Goal: Information Seeking & Learning: Learn about a topic

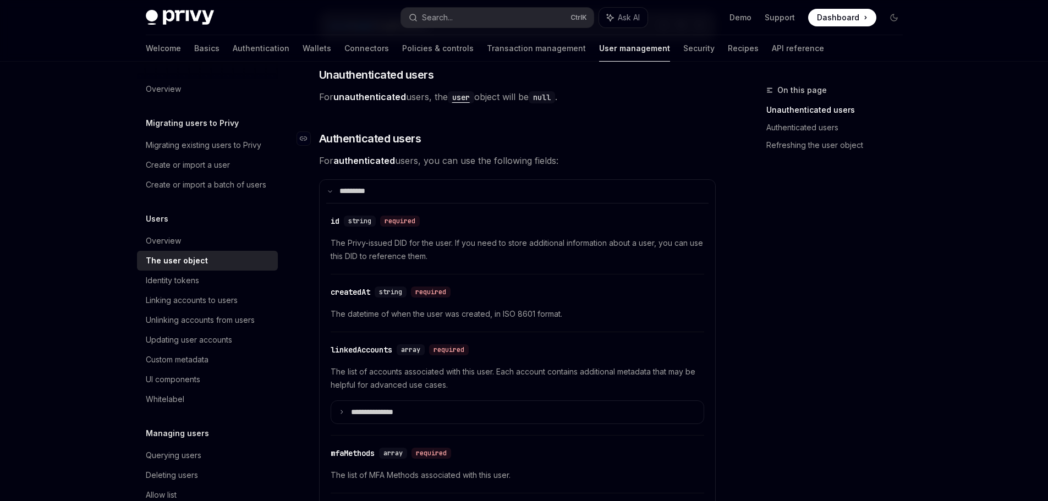
scroll to position [110, 0]
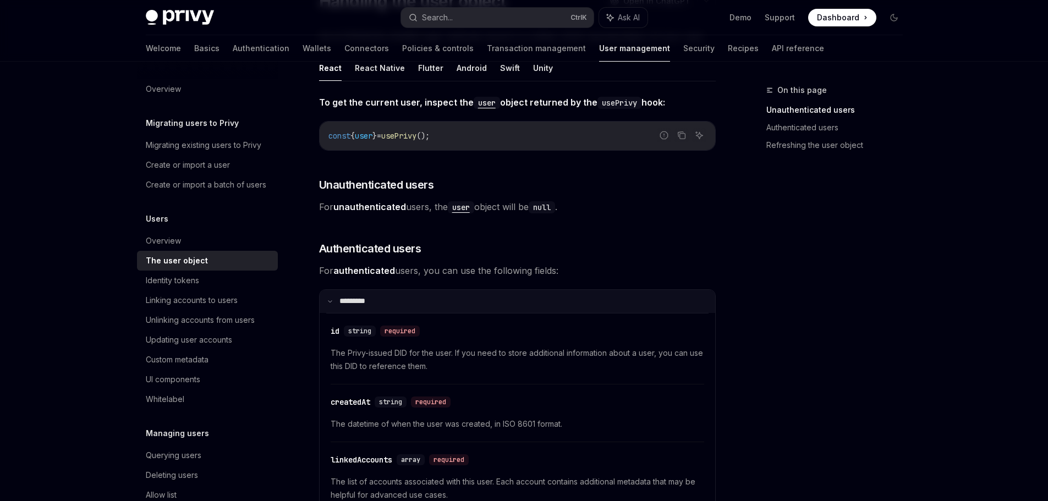
click at [328, 301] on icon at bounding box center [330, 302] width 6 height 6
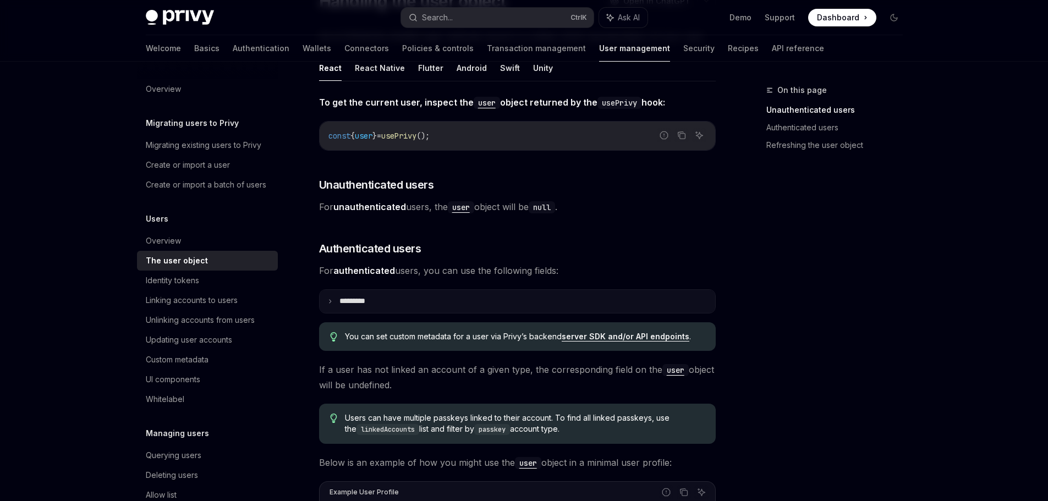
click at [331, 301] on icon at bounding box center [330, 302] width 6 height 6
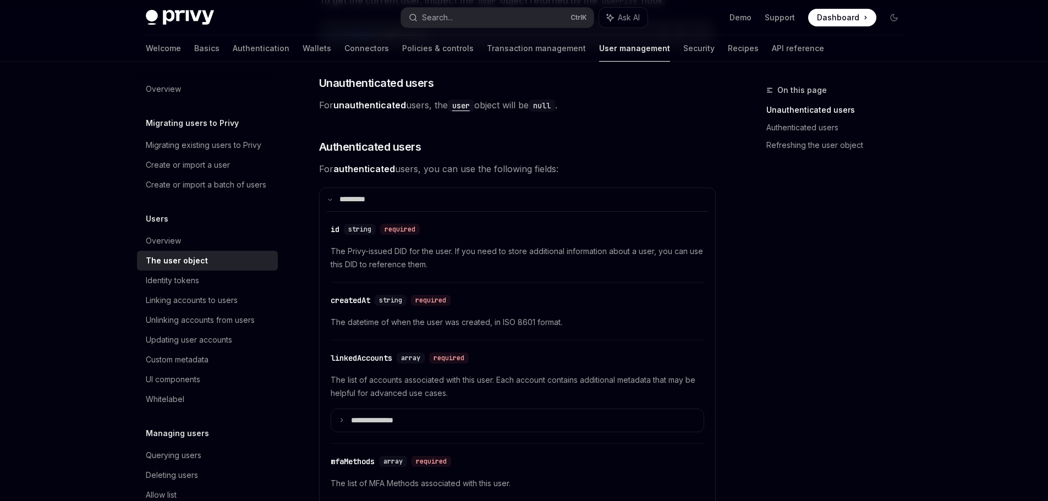
scroll to position [220, 0]
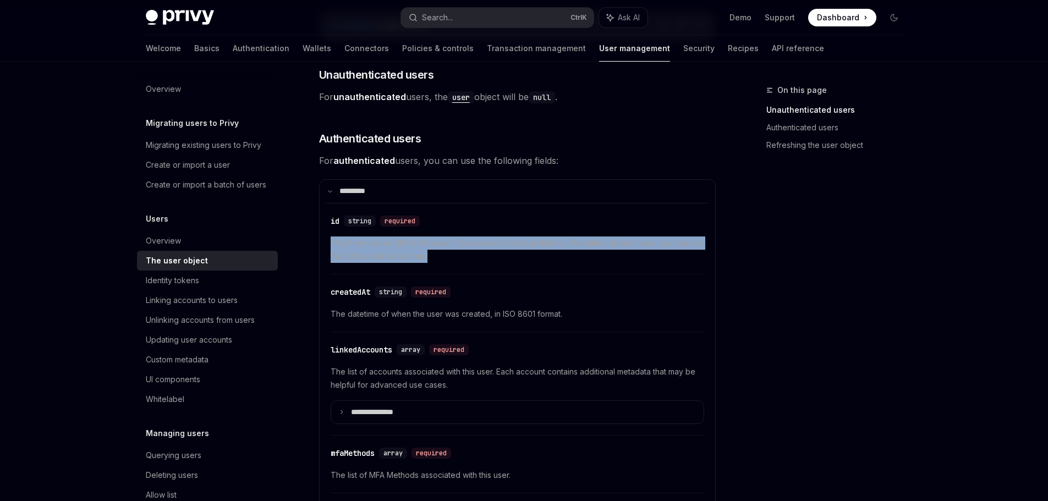
drag, startPoint x: 326, startPoint y: 242, endPoint x: 474, endPoint y: 257, distance: 148.7
click at [467, 256] on div "**********" at bounding box center [517, 430] width 382 height 454
click at [509, 258] on span "The Privy-issued DID for the user. If you need to store additional information …" at bounding box center [518, 250] width 374 height 26
drag, startPoint x: 455, startPoint y: 244, endPoint x: 654, endPoint y: 256, distance: 199.5
click at [652, 256] on span "The Privy-issued DID for the user. If you need to store additional information …" at bounding box center [518, 250] width 374 height 26
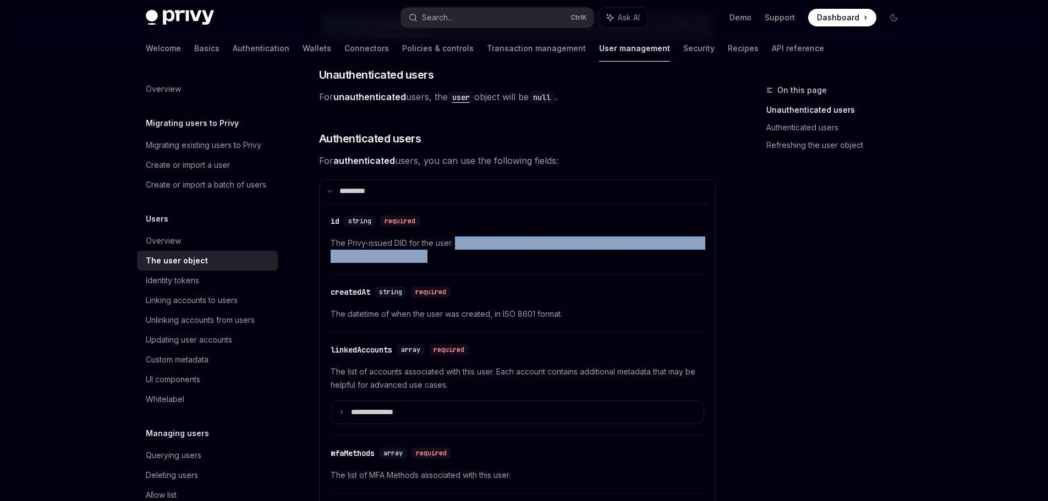
click at [584, 260] on span "The Privy-issued DID for the user. If you need to store additional information …" at bounding box center [518, 250] width 374 height 26
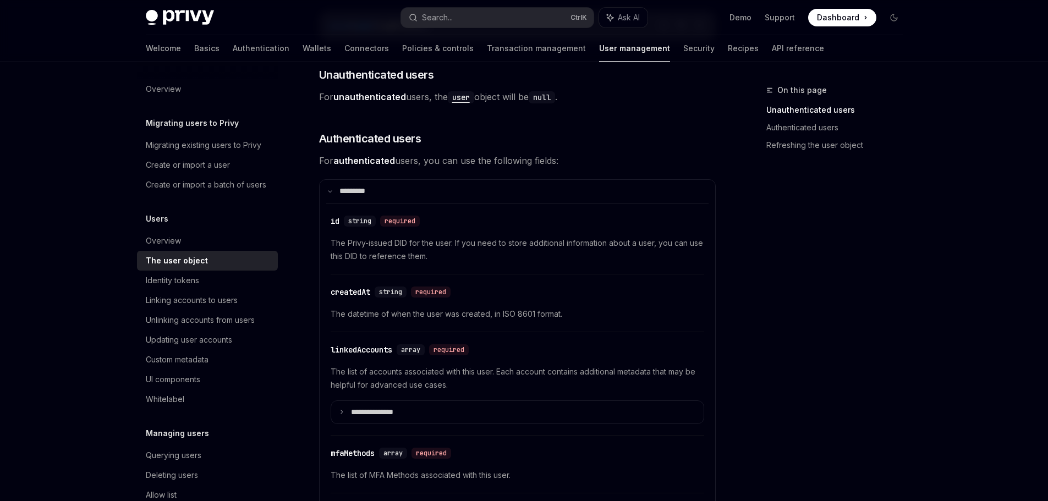
click at [537, 240] on span "The Privy-issued DID for the user. If you need to store additional information …" at bounding box center [518, 250] width 374 height 26
click at [416, 261] on span "The Privy-issued DID for the user. If you need to store additional information …" at bounding box center [518, 250] width 374 height 26
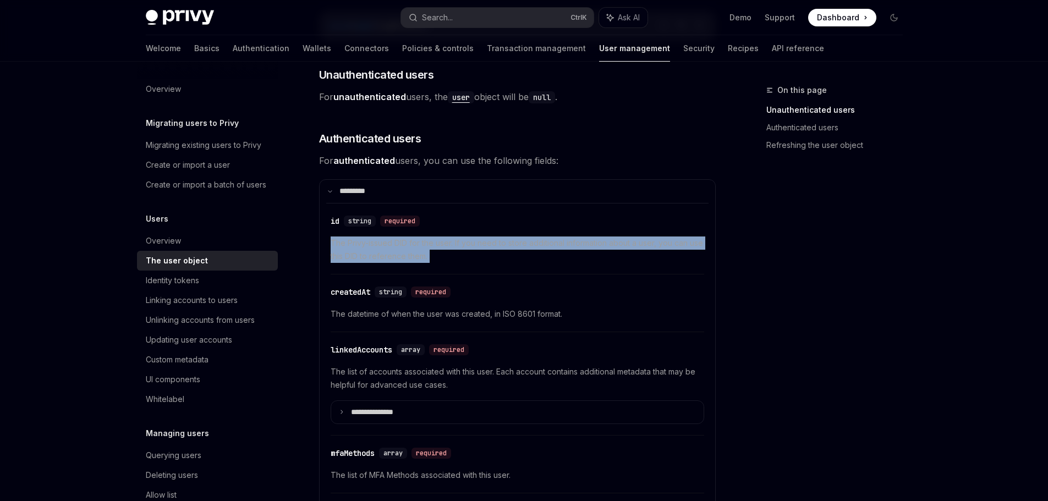
click at [416, 261] on span "The Privy-issued DID for the user. If you need to store additional information …" at bounding box center [518, 250] width 374 height 26
click at [495, 258] on span "The Privy-issued DID for the user. If you need to store additional information …" at bounding box center [518, 250] width 374 height 26
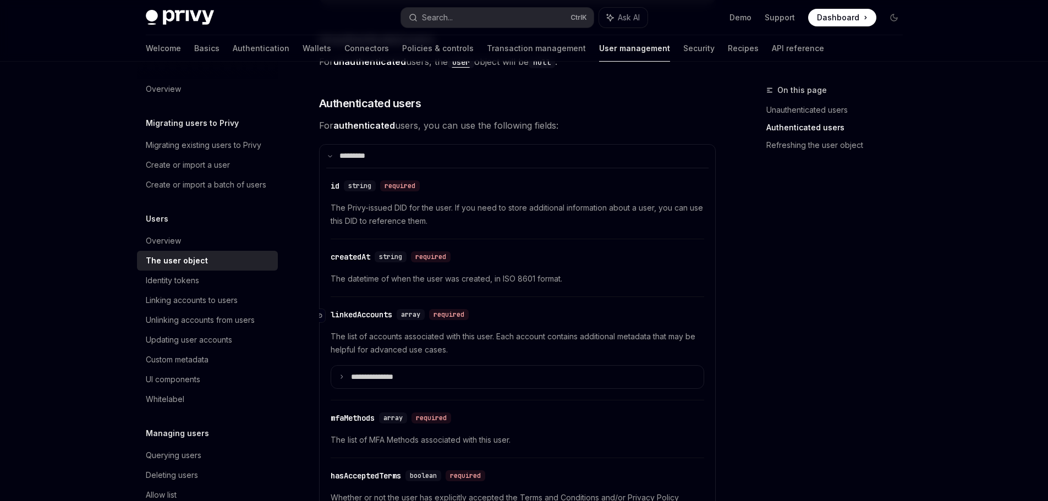
scroll to position [275, 0]
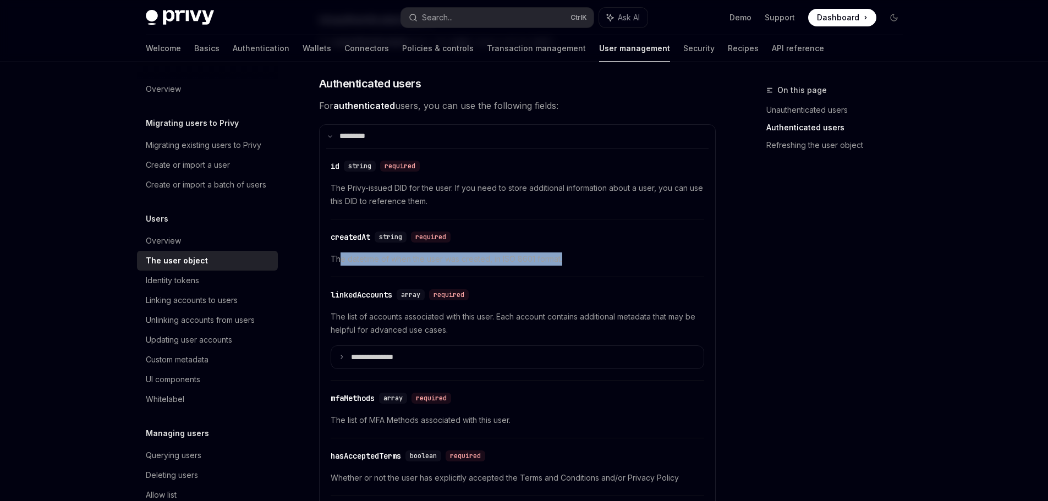
drag, startPoint x: 339, startPoint y: 259, endPoint x: 585, endPoint y: 254, distance: 246.0
click at [585, 254] on span "The datetime of when the user was created, in ISO 8601 format." at bounding box center [518, 259] width 374 height 13
click at [593, 254] on span "The datetime of when the user was created, in ISO 8601 format." at bounding box center [518, 259] width 374 height 13
click at [437, 261] on span "The datetime of when the user was created, in ISO 8601 format." at bounding box center [518, 259] width 374 height 13
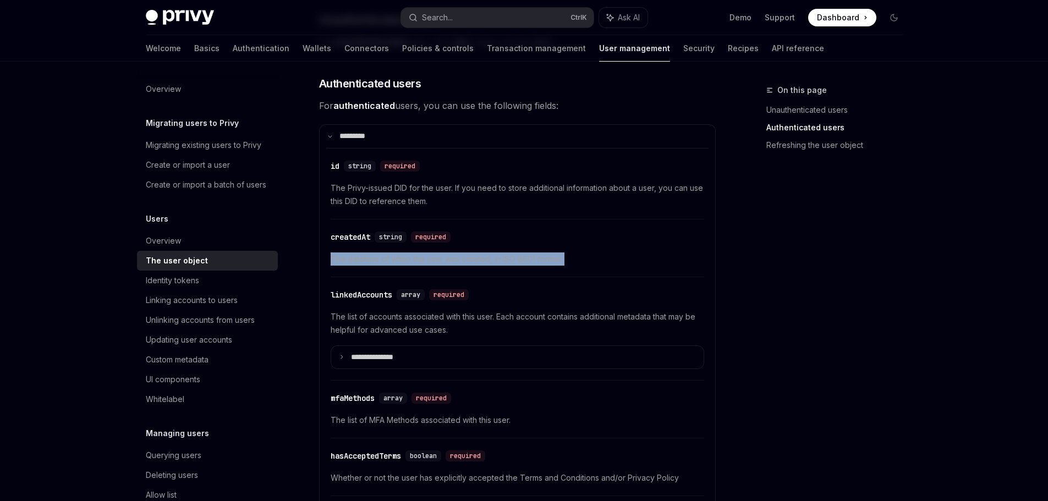
click at [437, 261] on span "The datetime of when the user was created, in ISO 8601 format." at bounding box center [518, 259] width 374 height 13
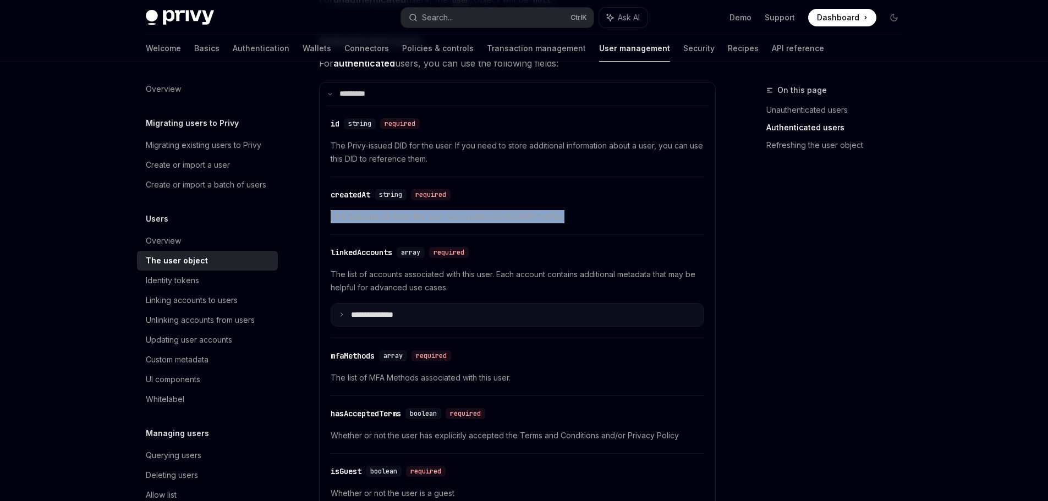
scroll to position [385, 0]
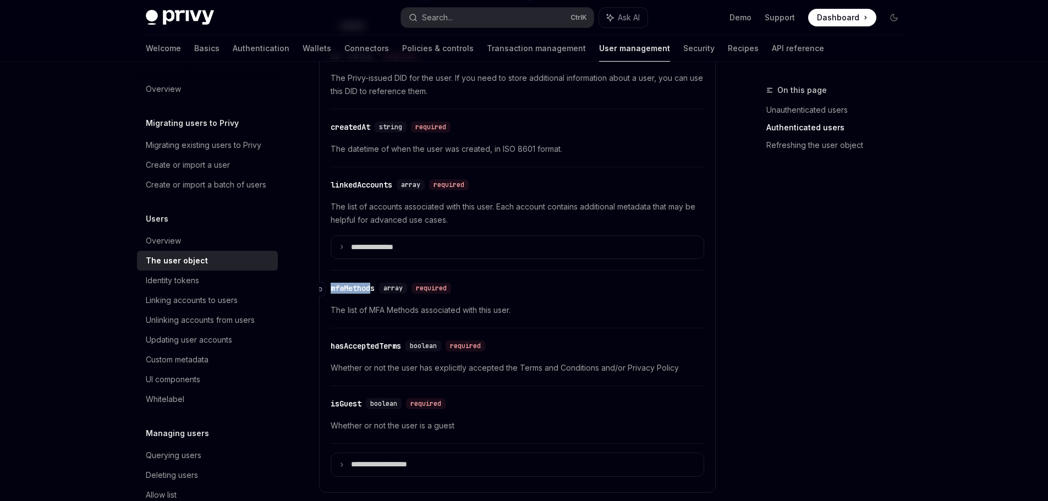
drag, startPoint x: 331, startPoint y: 285, endPoint x: 386, endPoint y: 284, distance: 55.0
click at [375, 284] on div "mfaMethods" at bounding box center [353, 288] width 44 height 11
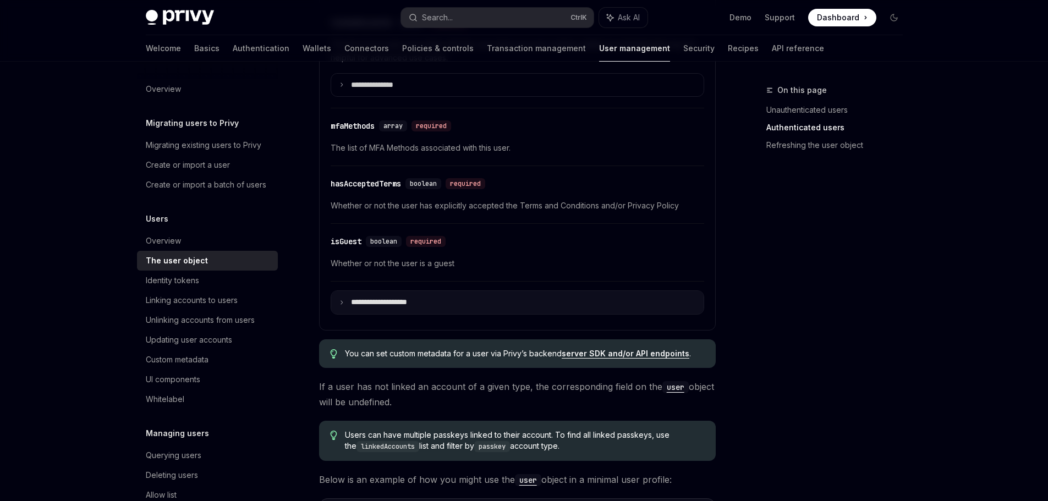
scroll to position [484, 0]
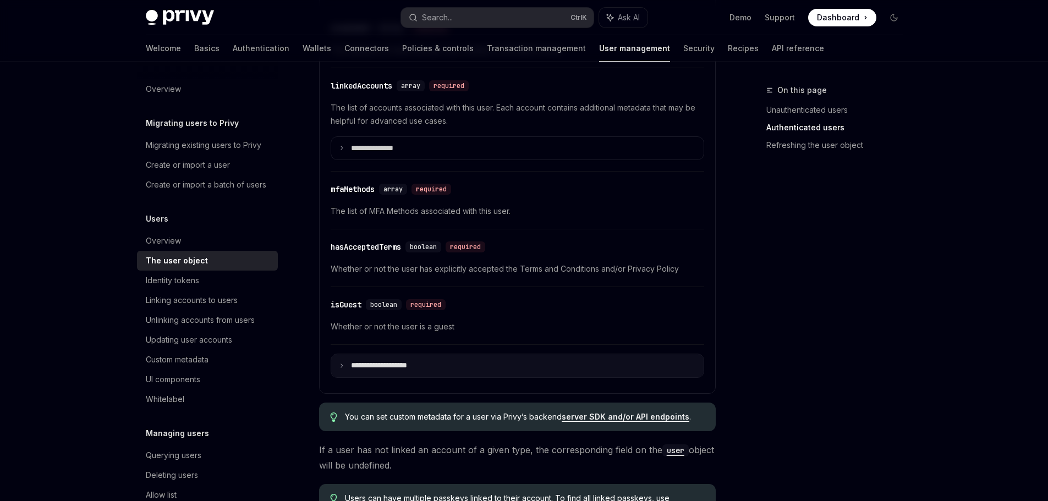
click at [334, 365] on summary "**********" at bounding box center [517, 365] width 372 height 23
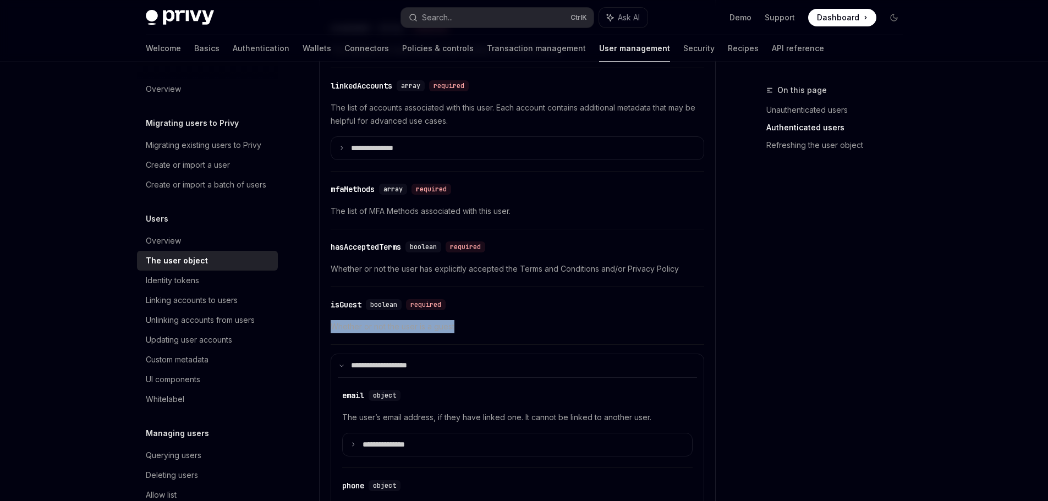
drag, startPoint x: 330, startPoint y: 327, endPoint x: 504, endPoint y: 325, distance: 175.0
click at [537, 325] on span "Whether or not the user is a guest" at bounding box center [518, 326] width 374 height 13
click at [534, 330] on span "Whether or not the user is a guest" at bounding box center [518, 326] width 374 height 13
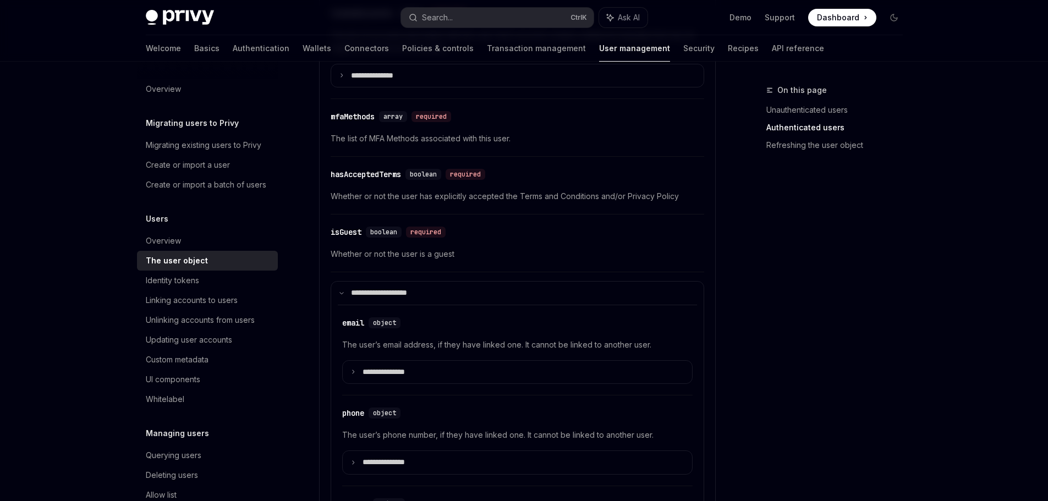
scroll to position [704, 0]
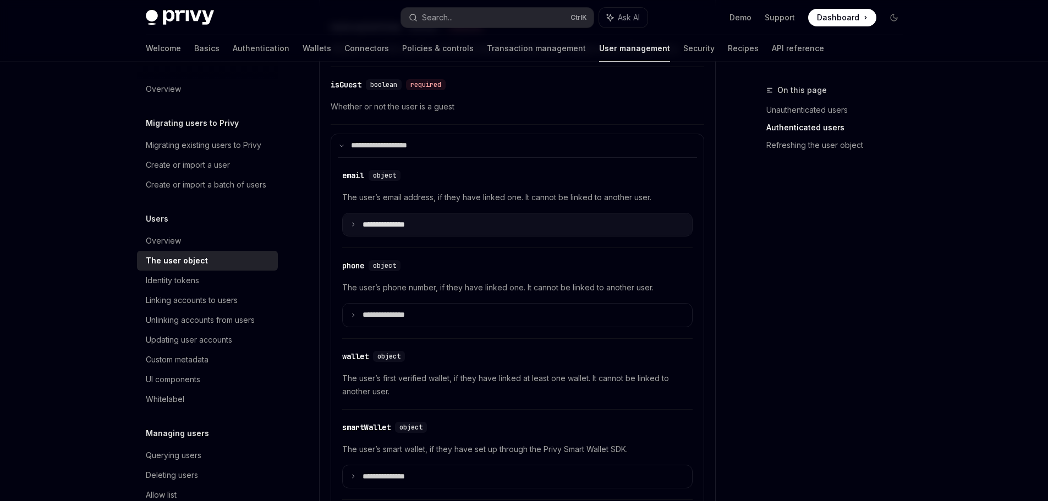
click at [430, 225] on summary "**********" at bounding box center [517, 224] width 349 height 23
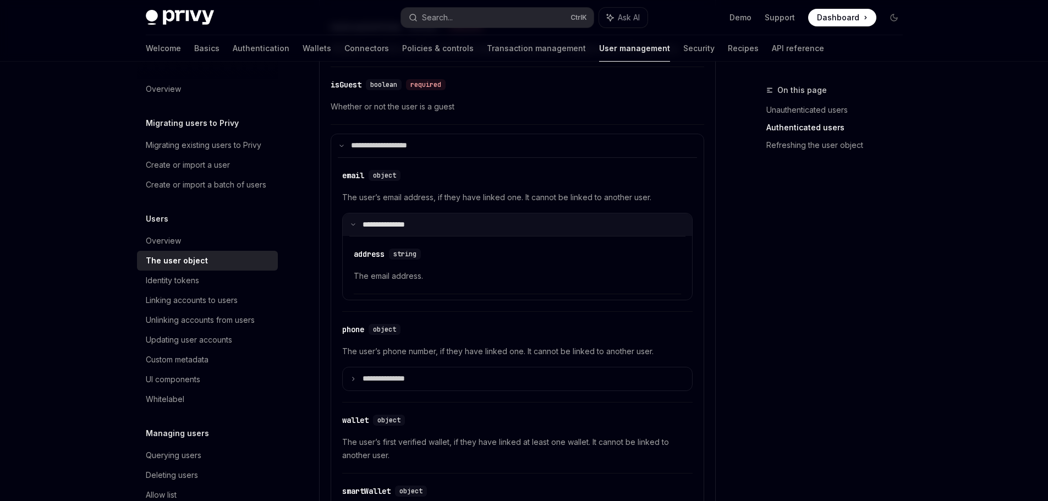
click at [502, 229] on summary "**********" at bounding box center [517, 224] width 349 height 23
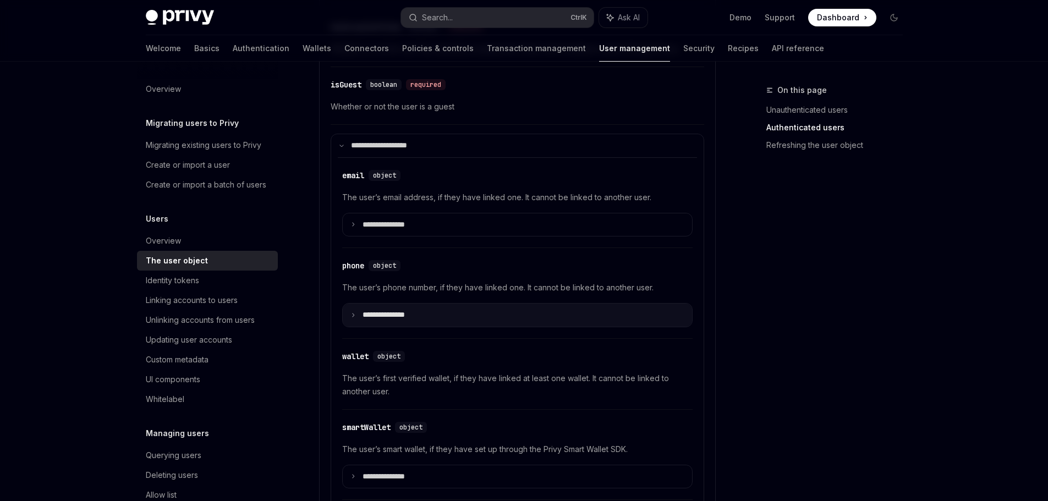
click at [427, 316] on summary "**********" at bounding box center [517, 315] width 349 height 23
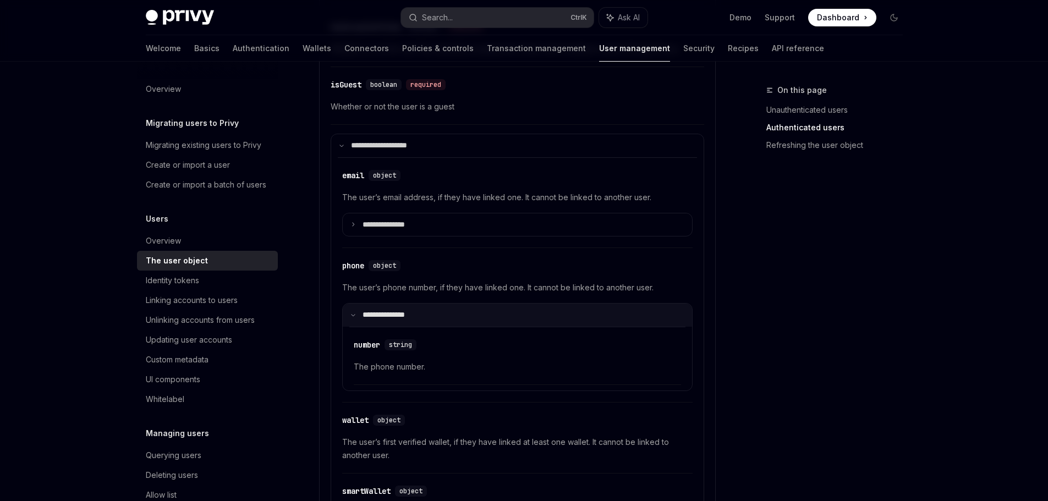
click at [462, 312] on summary "**********" at bounding box center [517, 315] width 349 height 23
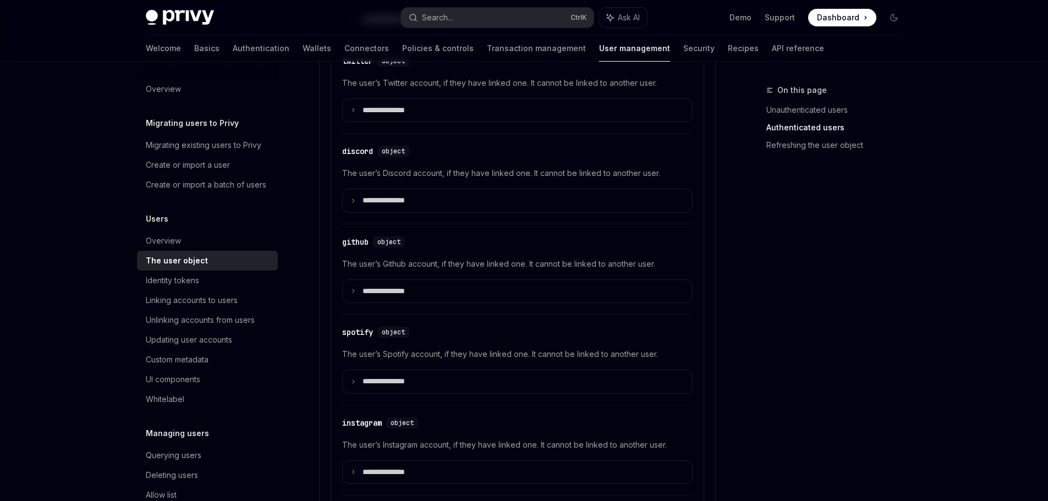
scroll to position [1254, 0]
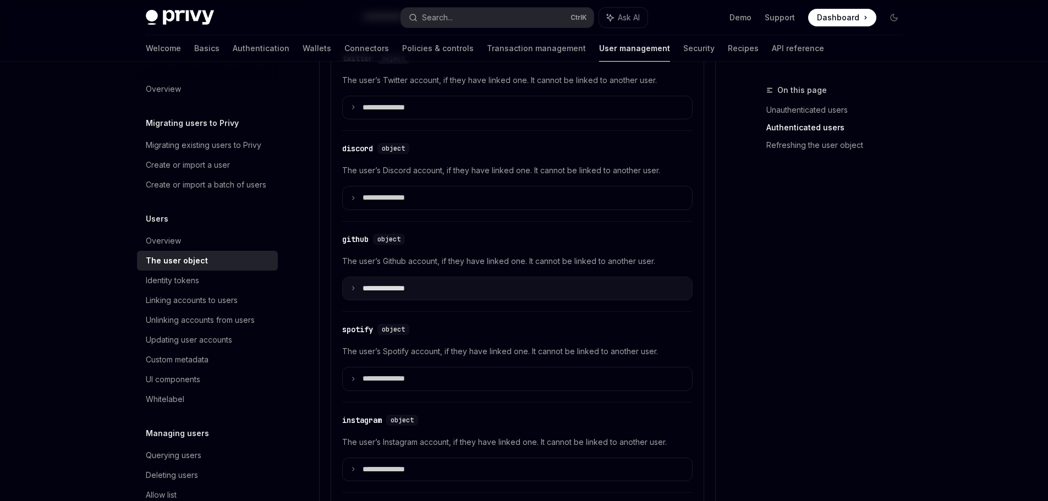
click at [437, 284] on summary "**********" at bounding box center [517, 288] width 349 height 23
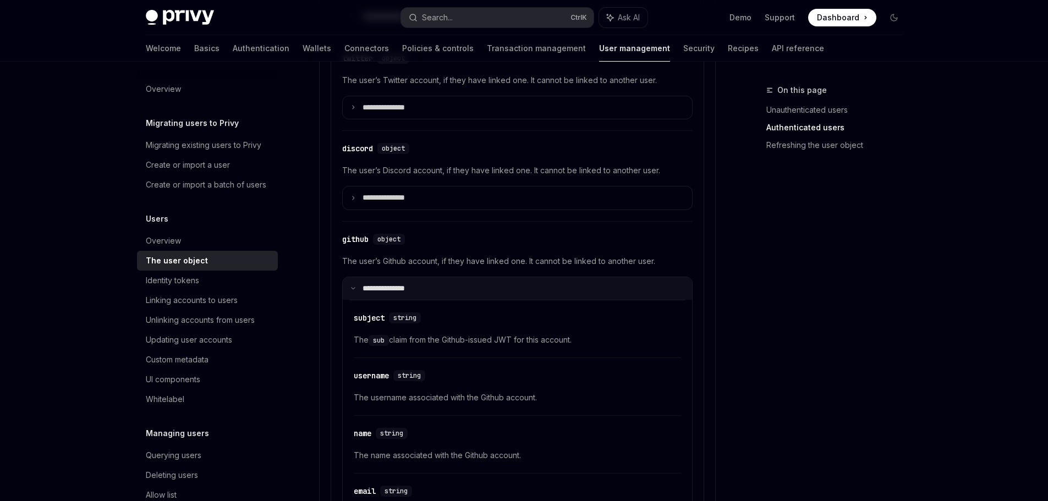
click at [465, 289] on summary "**********" at bounding box center [517, 288] width 349 height 23
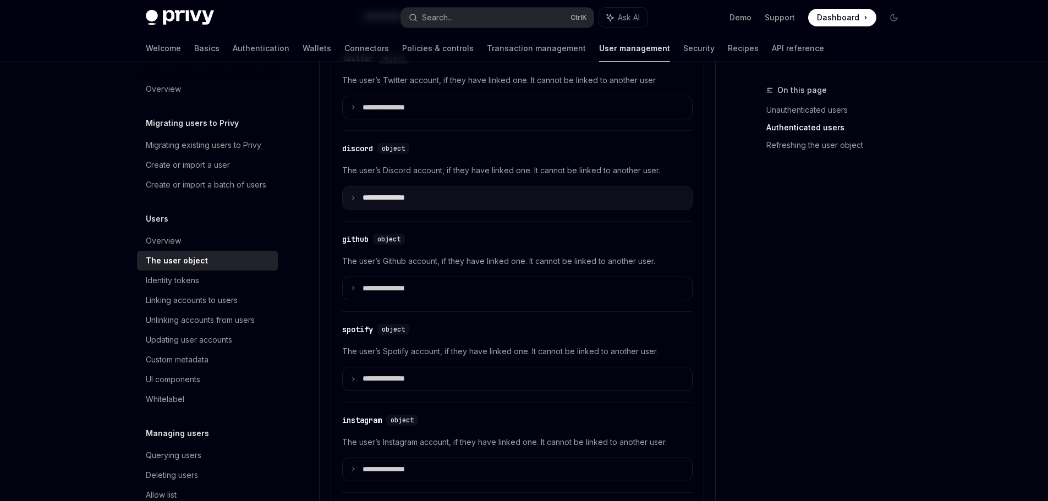
click at [414, 204] on summary "**********" at bounding box center [517, 198] width 349 height 23
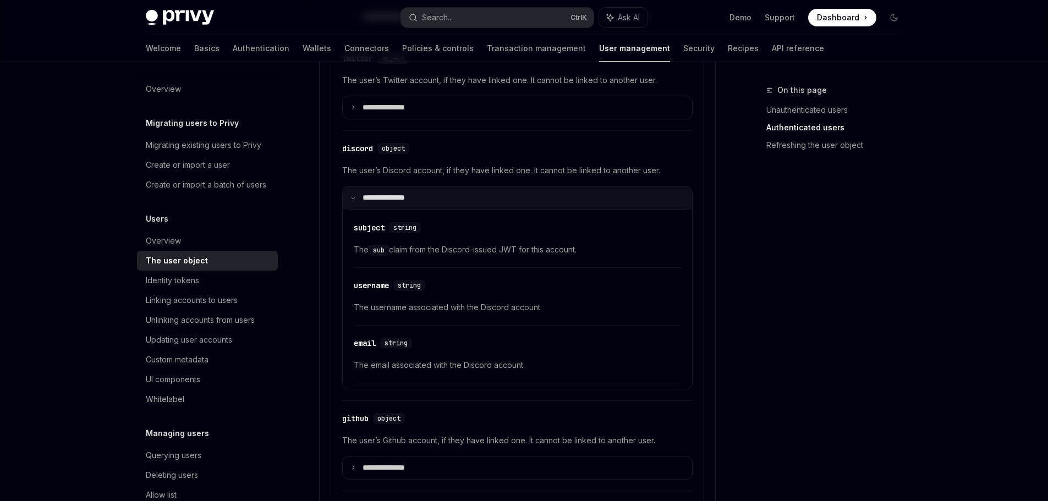
click at [433, 202] on summary "**********" at bounding box center [517, 198] width 349 height 23
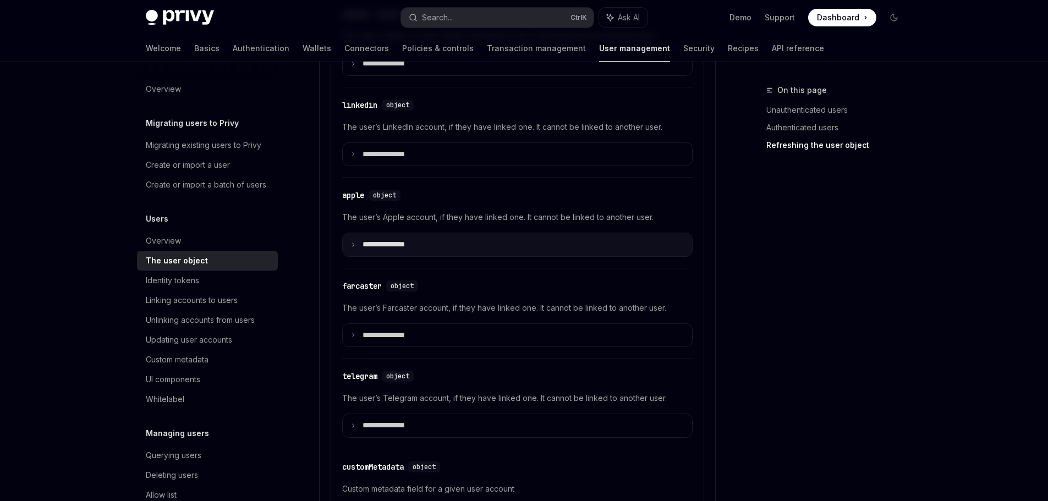
scroll to position [1750, 0]
click at [427, 229] on div "**********" at bounding box center [517, 235] width 350 height 46
click at [434, 248] on summary "**********" at bounding box center [517, 245] width 349 height 23
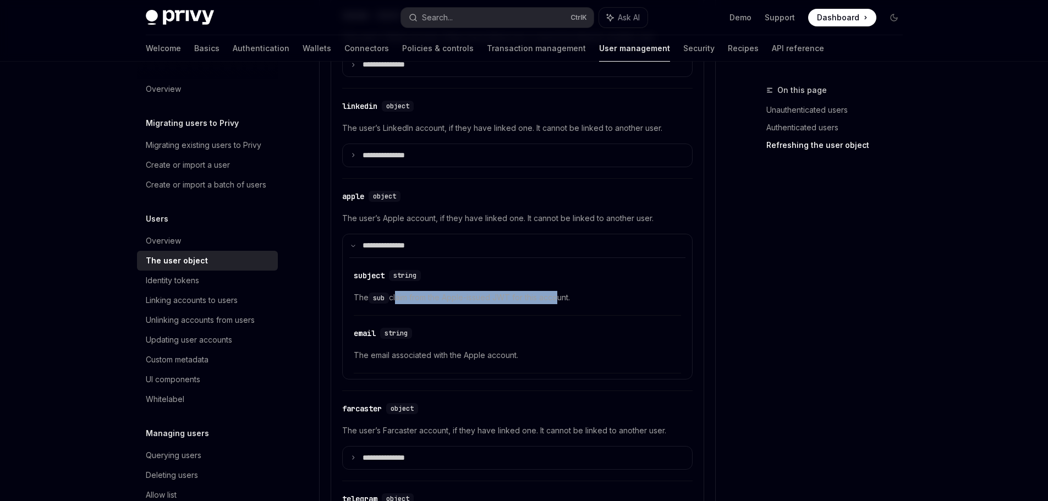
drag, startPoint x: 396, startPoint y: 302, endPoint x: 586, endPoint y: 304, distance: 190.4
click at [562, 308] on div "​ subject string The sub claim from the Apple-issued JWT for this account." at bounding box center [517, 290] width 327 height 52
click at [598, 302] on span "The sub claim from the Apple-issued JWT for this account." at bounding box center [517, 297] width 327 height 13
drag, startPoint x: 608, startPoint y: 297, endPoint x: 350, endPoint y: 290, distance: 258.1
click at [350, 290] on div "​ subject string The sub claim from the Apple-issued JWT for this account. ​ em…" at bounding box center [517, 315] width 336 height 116
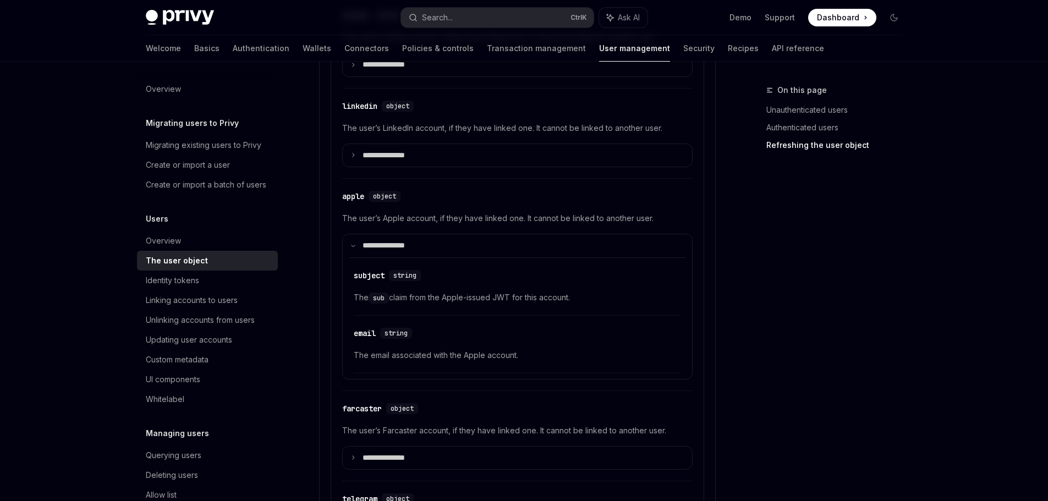
click at [501, 304] on span "The sub claim from the Apple-issued JWT for this account." at bounding box center [517, 297] width 327 height 13
drag, startPoint x: 424, startPoint y: 295, endPoint x: 573, endPoint y: 299, distance: 149.7
click at [573, 299] on span "The sub claim from the Apple-issued JWT for this account." at bounding box center [517, 297] width 327 height 13
click at [608, 297] on span "The sub claim from the Apple-issued JWT for this account." at bounding box center [517, 297] width 327 height 13
drag, startPoint x: 352, startPoint y: 355, endPoint x: 539, endPoint y: 359, distance: 187.6
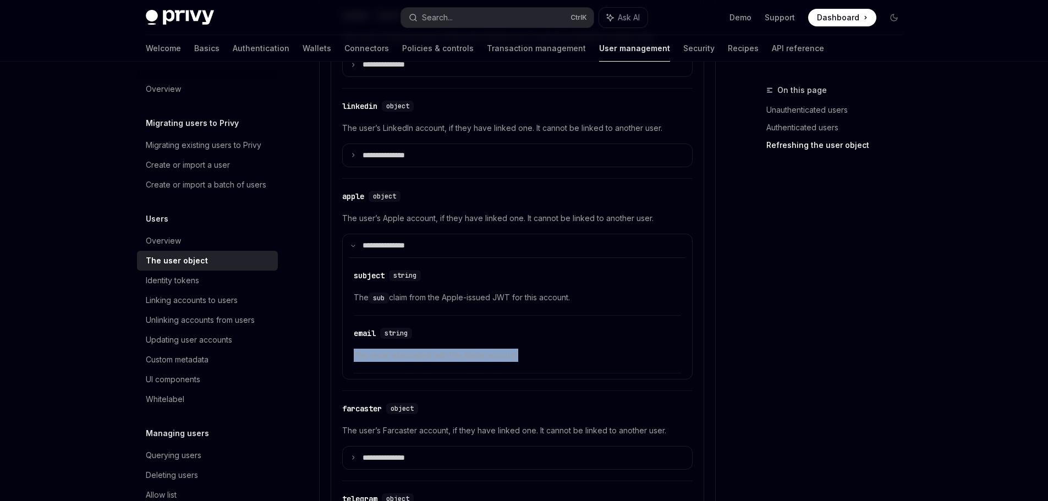
click at [537, 359] on div "​ subject string The sub claim from the Apple-issued JWT for this account. ​ em…" at bounding box center [517, 315] width 336 height 116
click at [567, 358] on span "The email associated with the Apple account." at bounding box center [517, 355] width 327 height 13
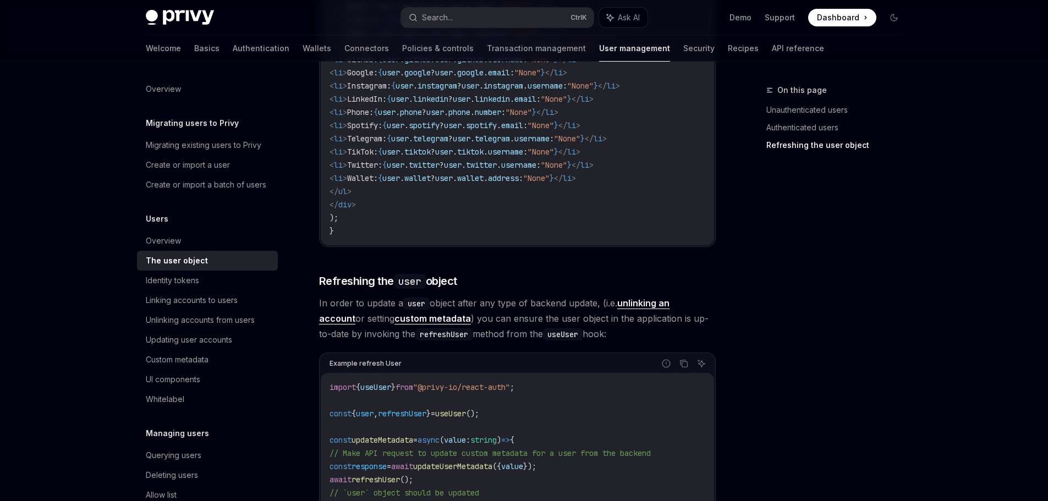
scroll to position [2795, 0]
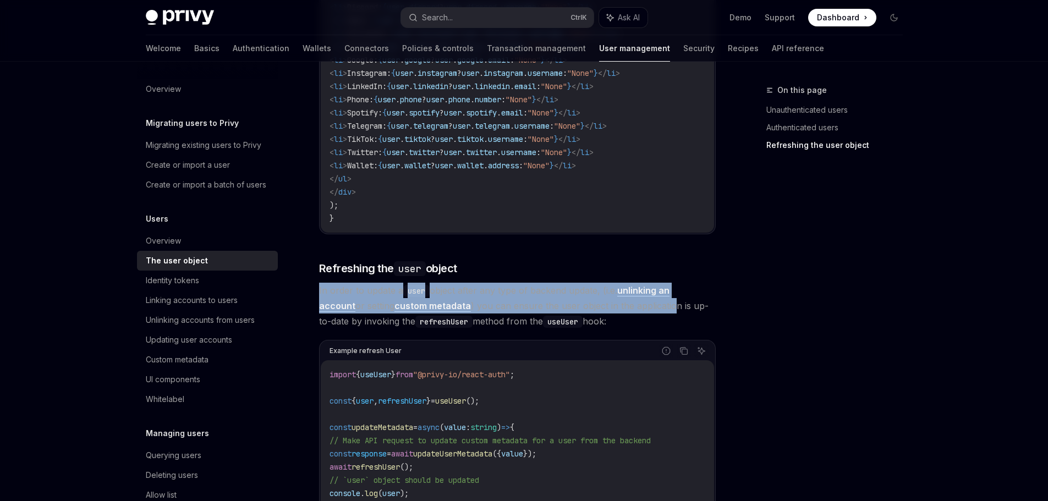
drag, startPoint x: 319, startPoint y: 294, endPoint x: 655, endPoint y: 315, distance: 337.3
click at [655, 315] on span "In order to update a user object after any type of backend update, (i.e. unlink…" at bounding box center [517, 306] width 397 height 46
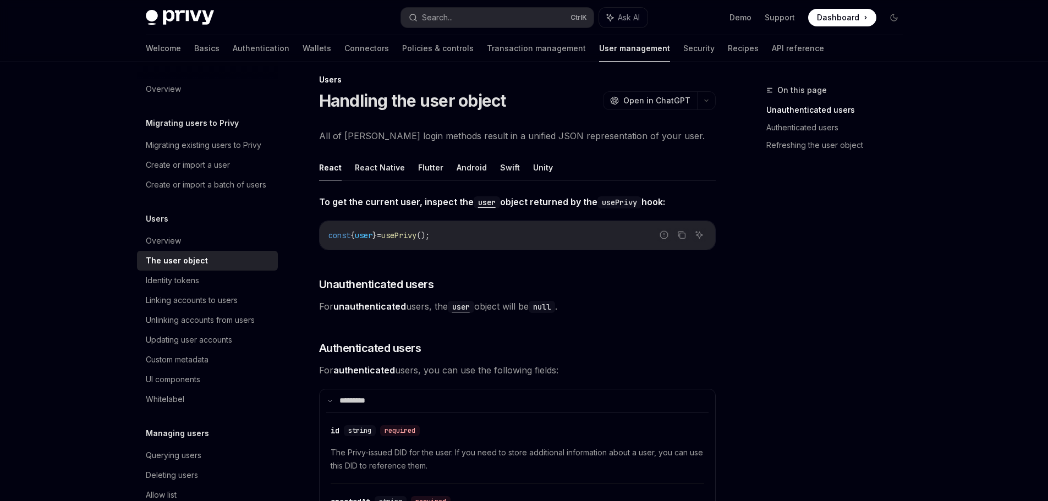
scroll to position [0, 0]
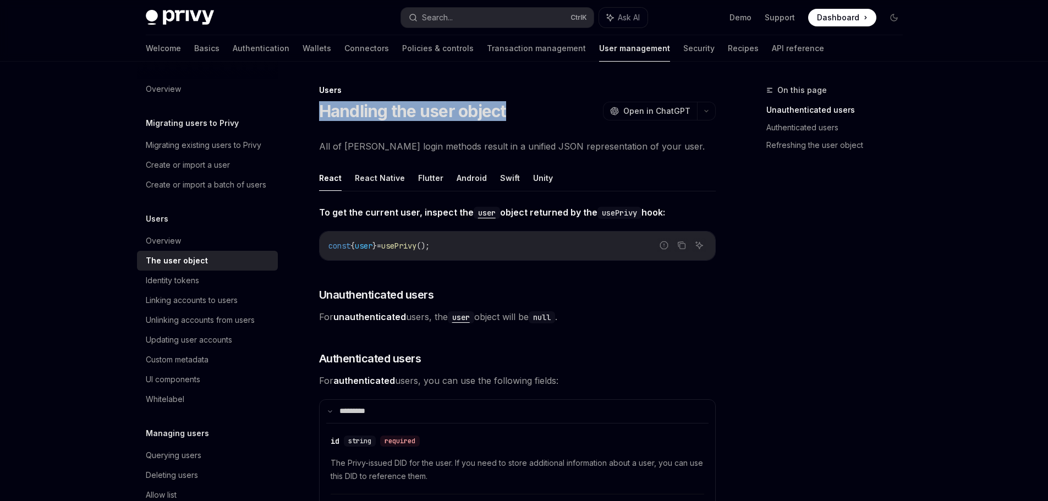
drag, startPoint x: 358, startPoint y: 114, endPoint x: 552, endPoint y: 115, distance: 194.8
click at [554, 114] on div "Handling the user object OpenAI Open in ChatGPT" at bounding box center [517, 111] width 397 height 20
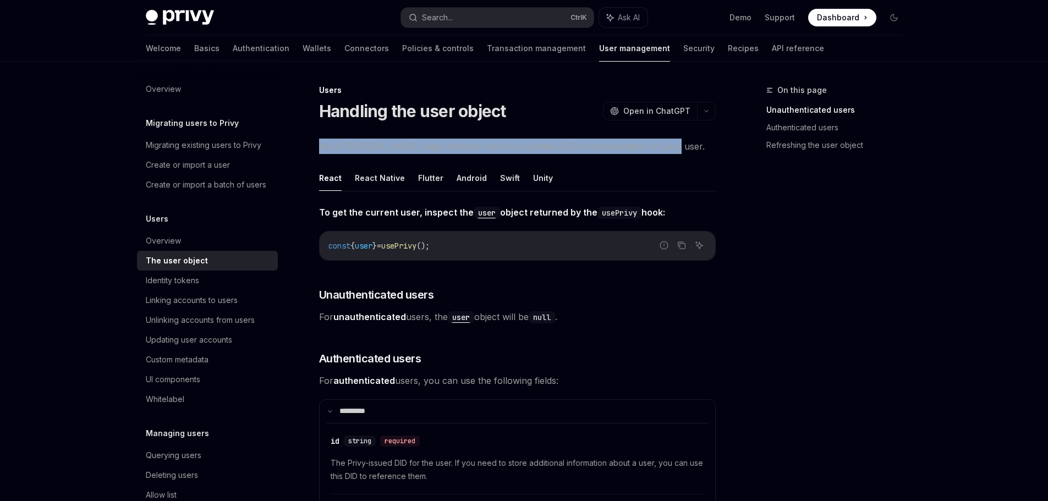
drag, startPoint x: 321, startPoint y: 143, endPoint x: 670, endPoint y: 144, distance: 349.4
click at [669, 144] on span "All of [PERSON_NAME] login methods result in a unified JSON representation of y…" at bounding box center [517, 146] width 397 height 15
click at [183, 149] on div "Migrating existing users to Privy" at bounding box center [204, 145] width 116 height 13
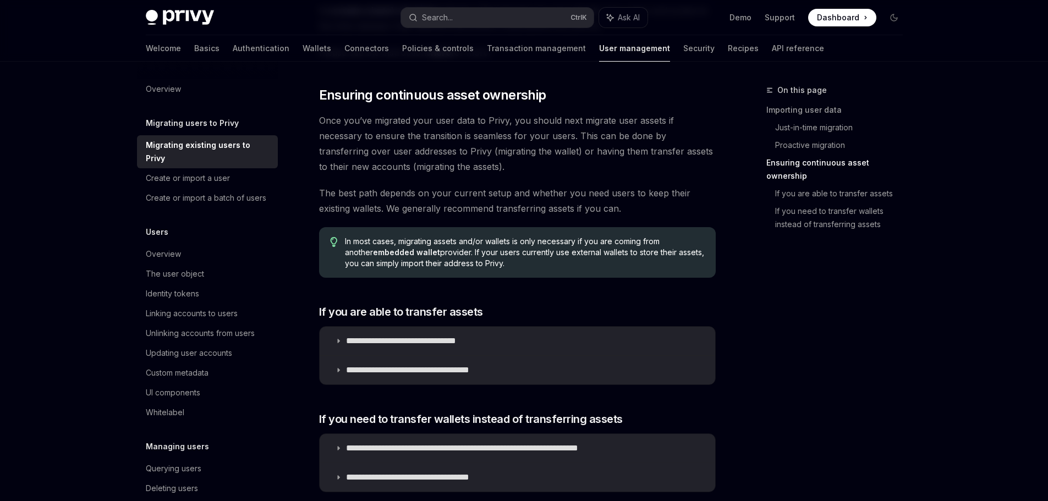
scroll to position [1310, 0]
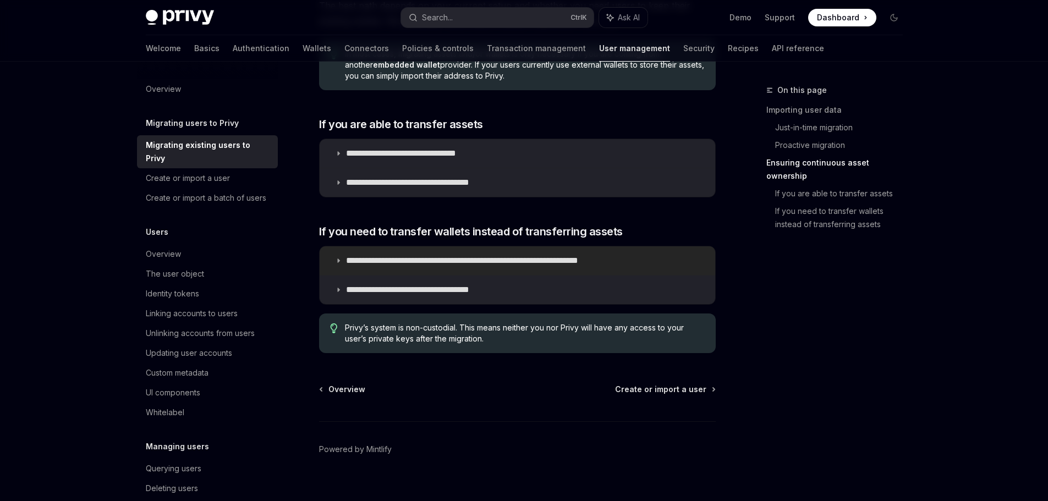
click at [435, 255] on p "**********" at bounding box center [498, 260] width 304 height 11
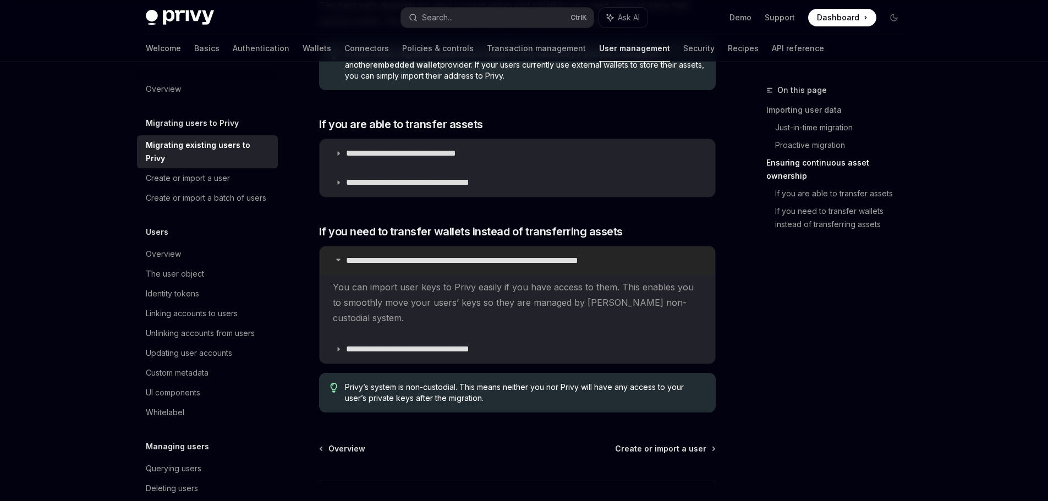
click at [461, 255] on p "**********" at bounding box center [498, 260] width 304 height 11
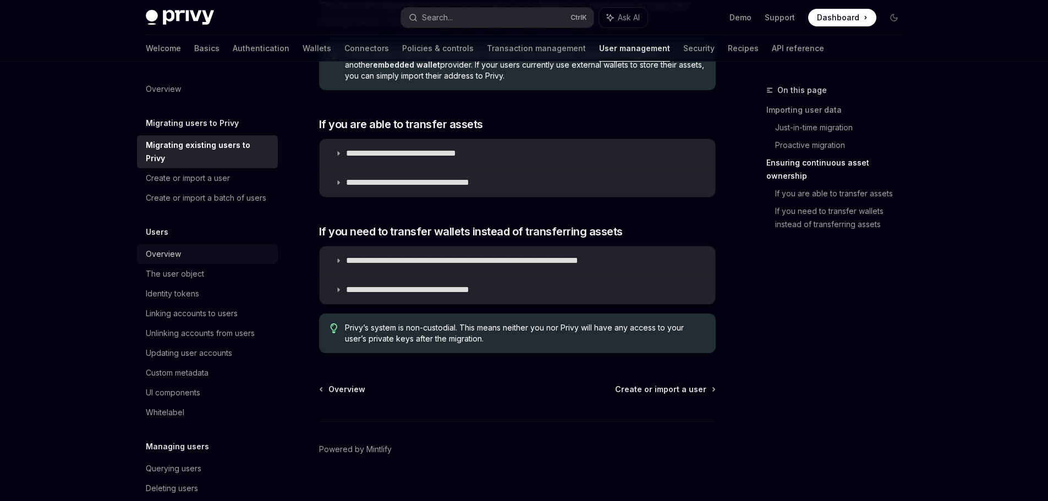
click at [180, 261] on div "Overview" at bounding box center [208, 254] width 125 height 13
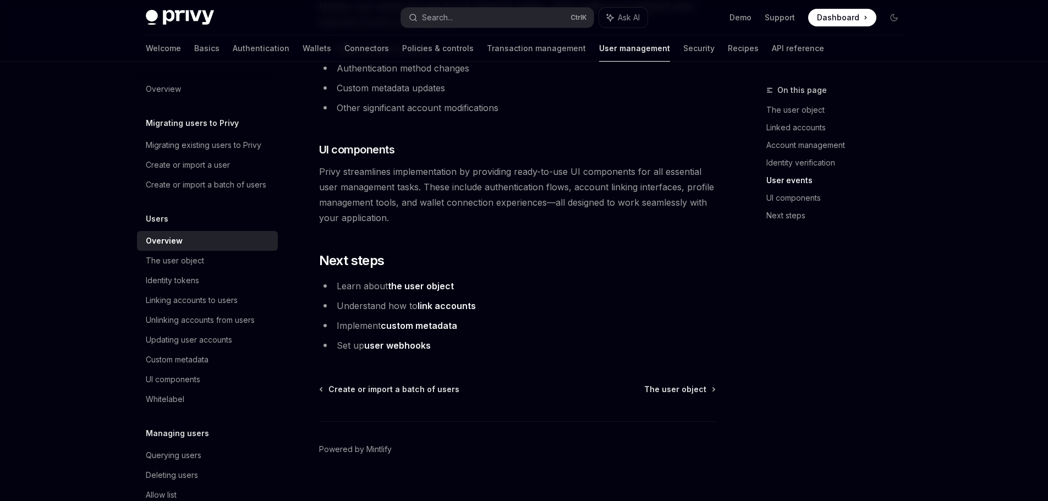
scroll to position [1147, 0]
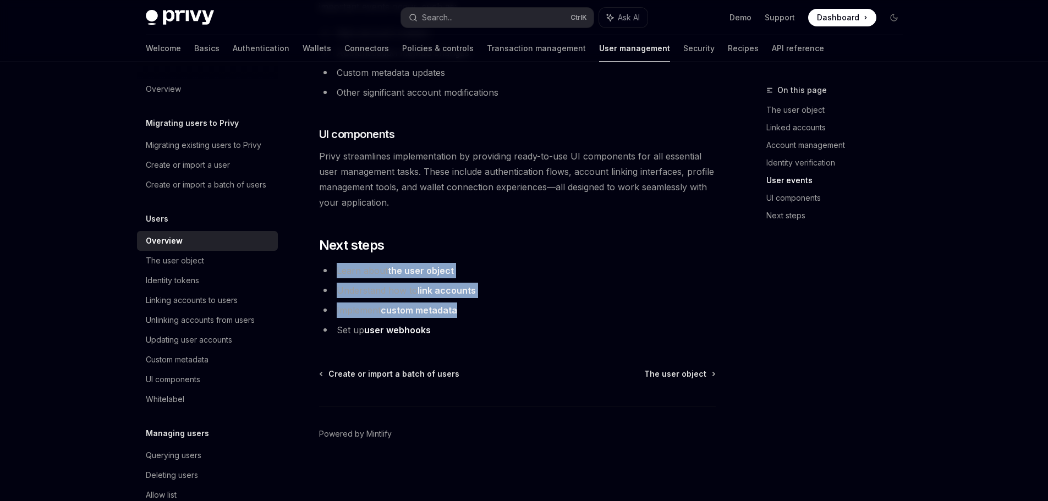
drag, startPoint x: 336, startPoint y: 271, endPoint x: 508, endPoint y: 325, distance: 180.8
click at [508, 325] on ul "Learn about the user object Understand how to link accounts Implement custom me…" at bounding box center [517, 300] width 397 height 75
click at [574, 323] on li "Set up user webhooks" at bounding box center [517, 329] width 397 height 15
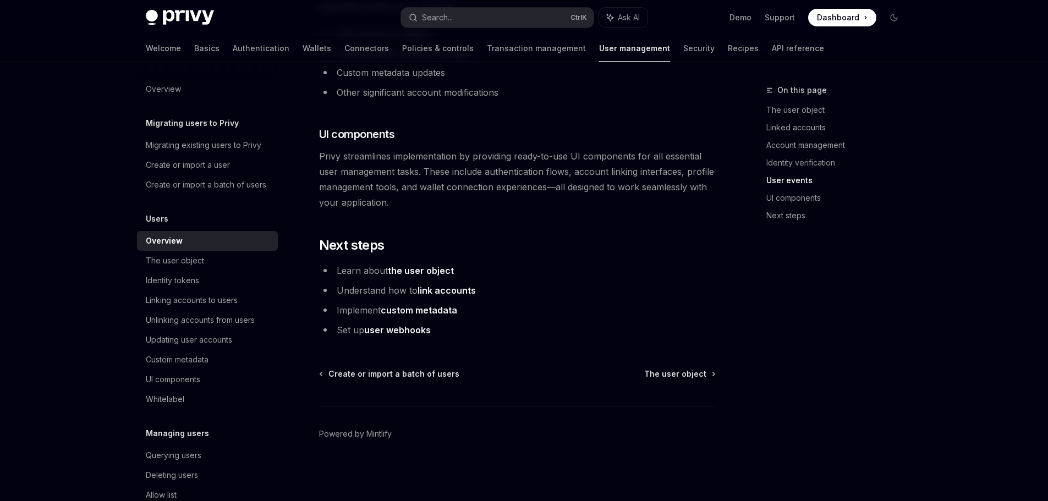
click at [145, 271] on link "The user object" at bounding box center [207, 261] width 141 height 20
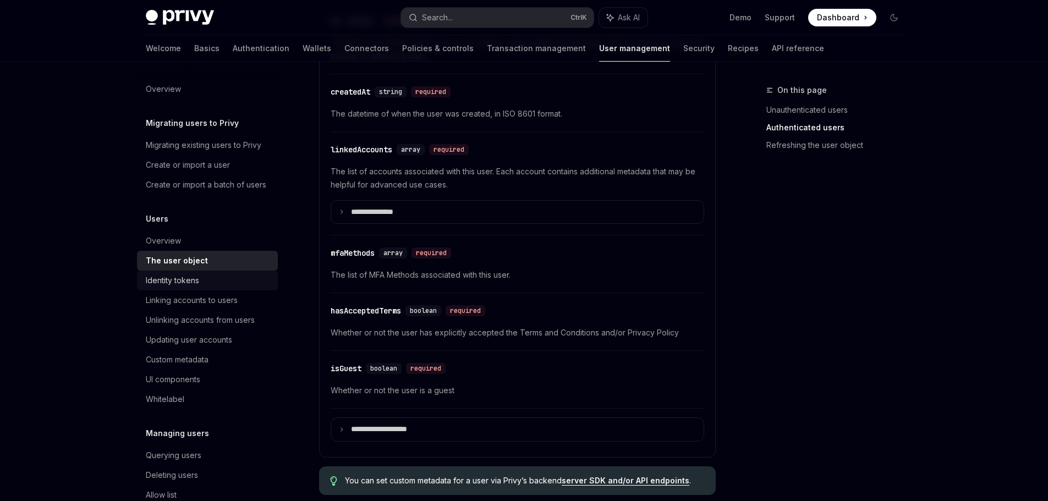
scroll to position [440, 0]
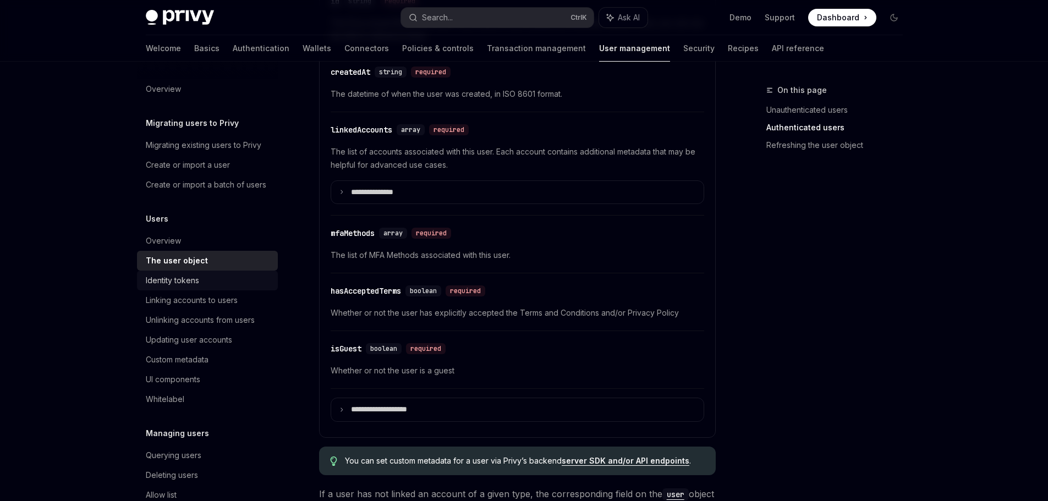
click at [228, 290] on link "Identity tokens" at bounding box center [207, 281] width 141 height 20
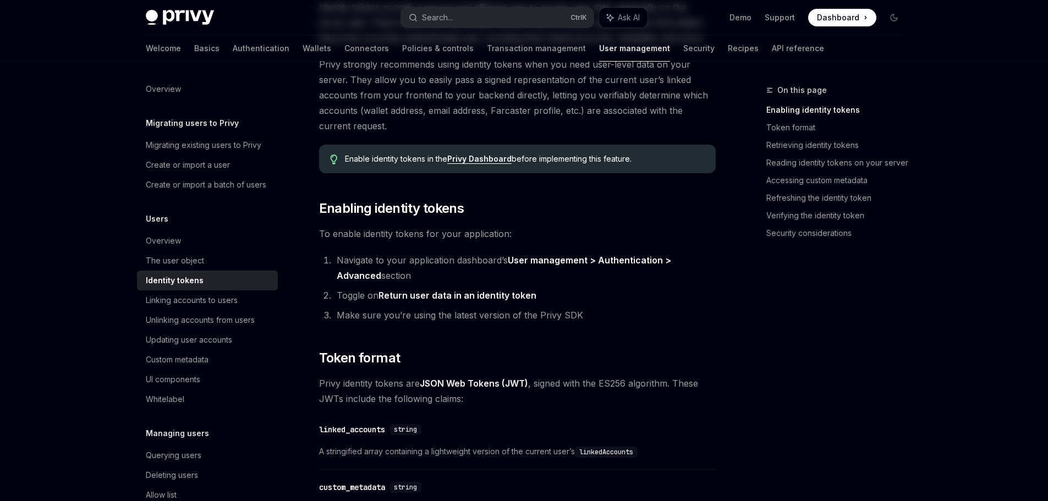
scroll to position [165, 0]
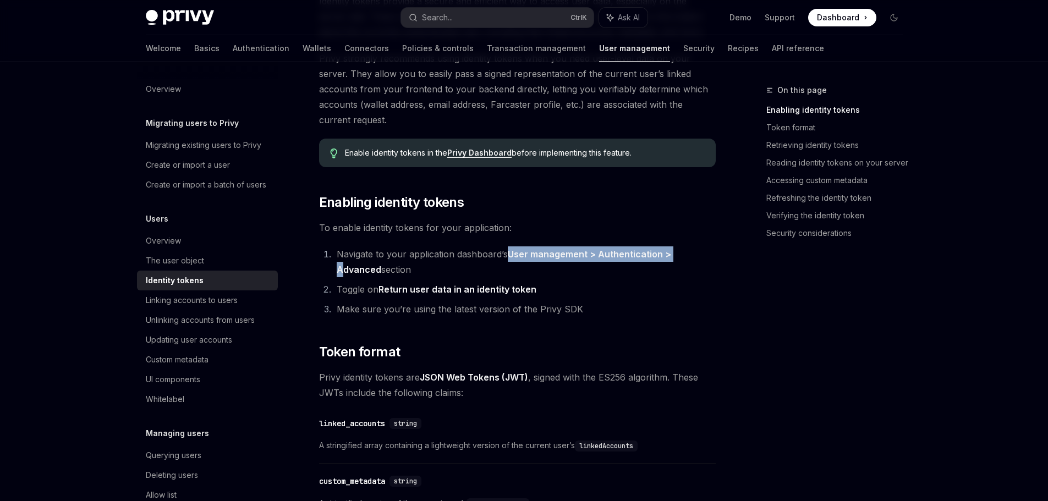
drag, startPoint x: 506, startPoint y: 251, endPoint x: 694, endPoint y: 259, distance: 188.3
click at [685, 255] on li "Navigate to your application dashboard’s User management > Authentication > Adv…" at bounding box center [524, 261] width 382 height 31
drag, startPoint x: 336, startPoint y: 253, endPoint x: 482, endPoint y: 265, distance: 147.4
click at [482, 265] on li "Navigate to your application dashboard’s User management > Authentication > Adv…" at bounding box center [524, 261] width 382 height 31
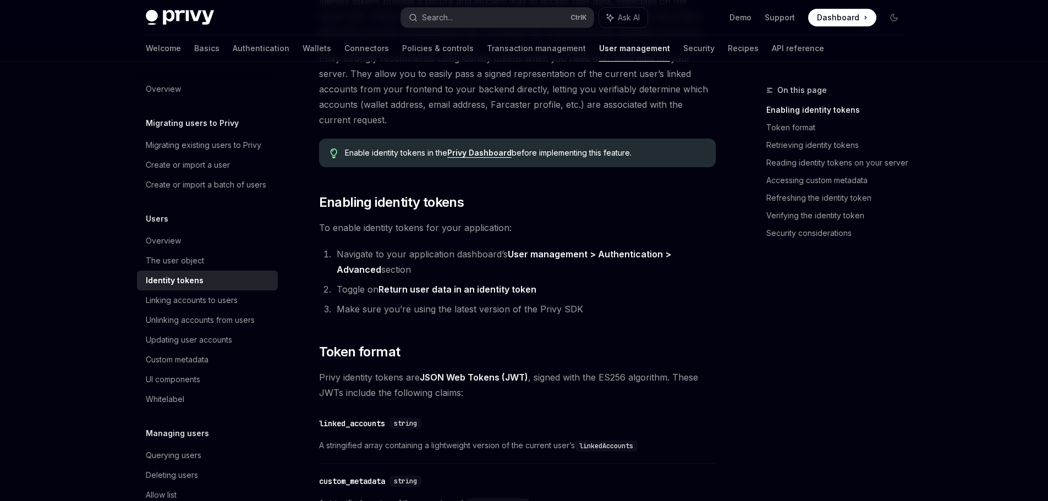
click at [487, 265] on li "Navigate to your application dashboard’s User management > Authentication > Adv…" at bounding box center [524, 261] width 382 height 31
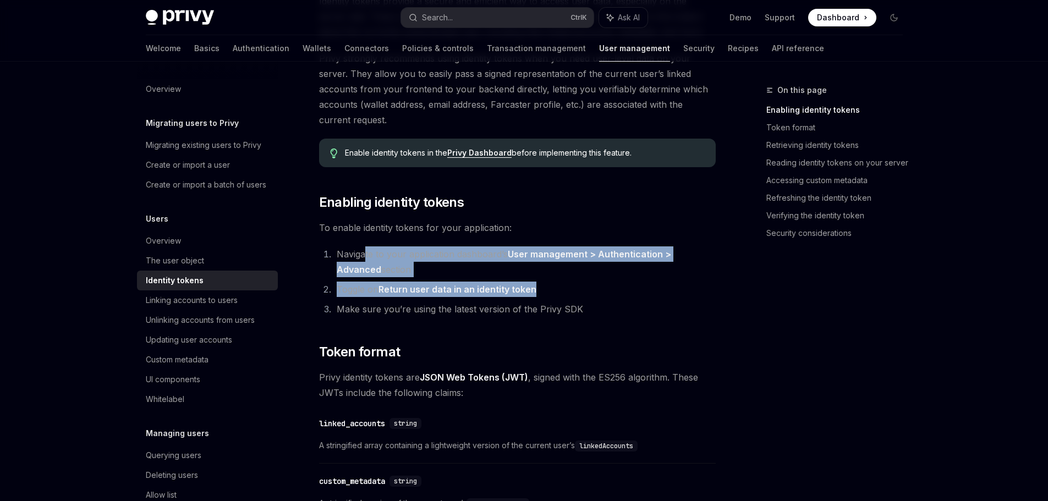
drag, startPoint x: 385, startPoint y: 265, endPoint x: 577, endPoint y: 295, distance: 194.5
click at [569, 295] on ol "Navigate to your application dashboard’s User management > Authentication > Adv…" at bounding box center [517, 281] width 397 height 70
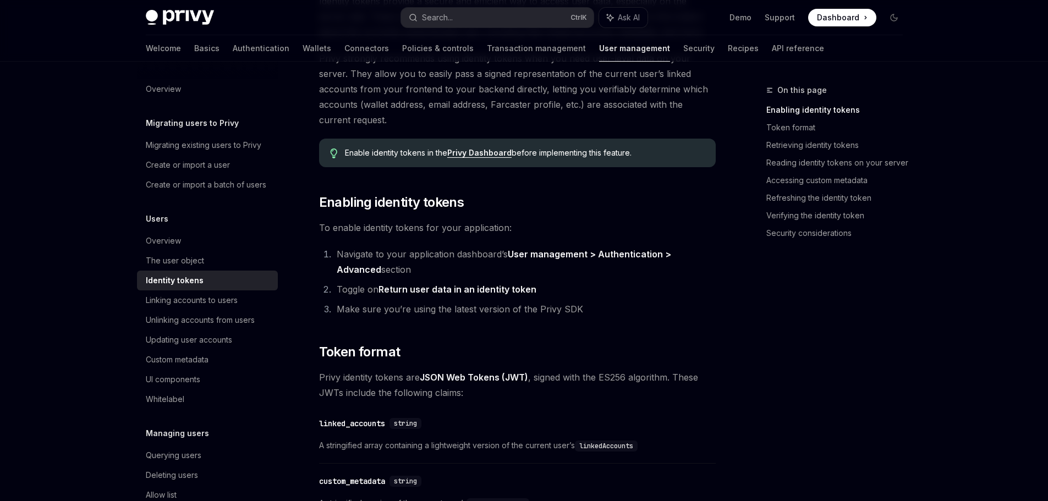
click at [607, 298] on ol "Navigate to your application dashboard’s User management > Authentication > Adv…" at bounding box center [517, 281] width 397 height 70
drag, startPoint x: 530, startPoint y: 286, endPoint x: 586, endPoint y: 288, distance: 56.2
click at [549, 286] on li "Toggle on Return user data in an identity token" at bounding box center [524, 289] width 382 height 15
click at [601, 289] on li "Toggle on Return user data in an identity token" at bounding box center [524, 289] width 382 height 15
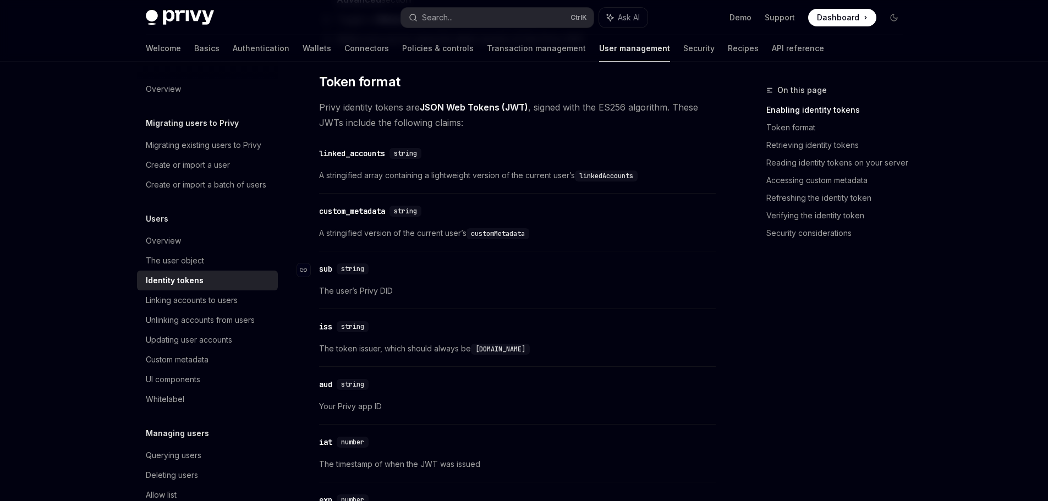
scroll to position [440, 0]
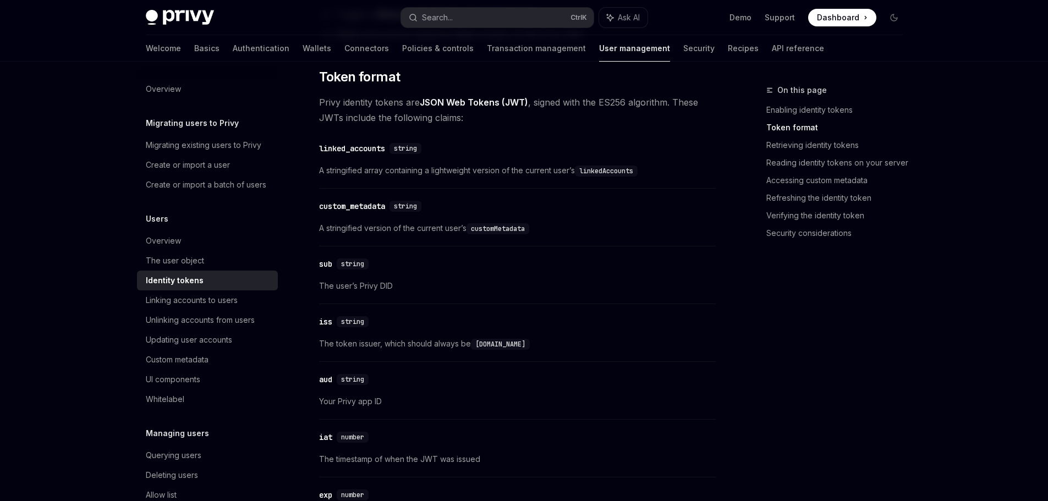
click at [507, 223] on code "customMetadata" at bounding box center [498, 228] width 63 height 11
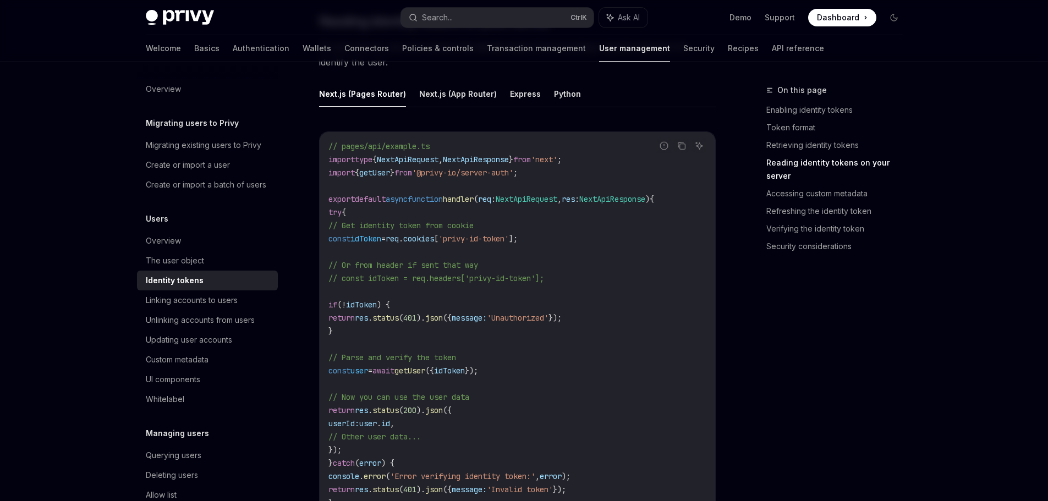
scroll to position [1430, 0]
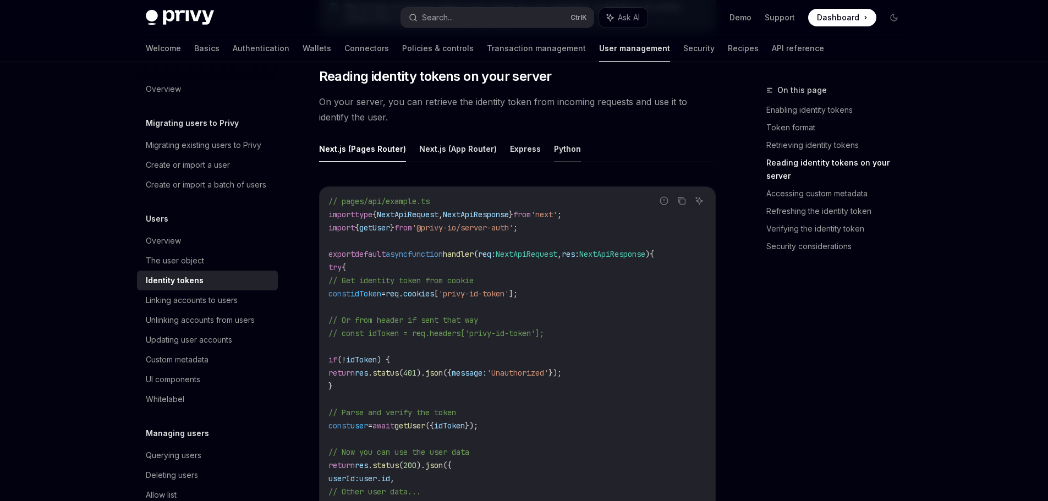
click at [555, 155] on button "Python" at bounding box center [567, 149] width 27 height 26
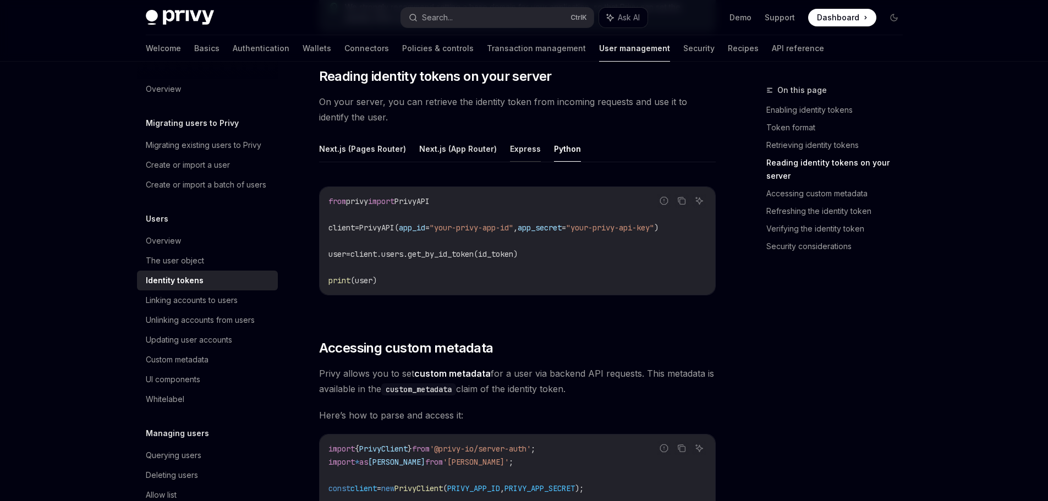
click at [518, 155] on button "Express" at bounding box center [525, 149] width 31 height 26
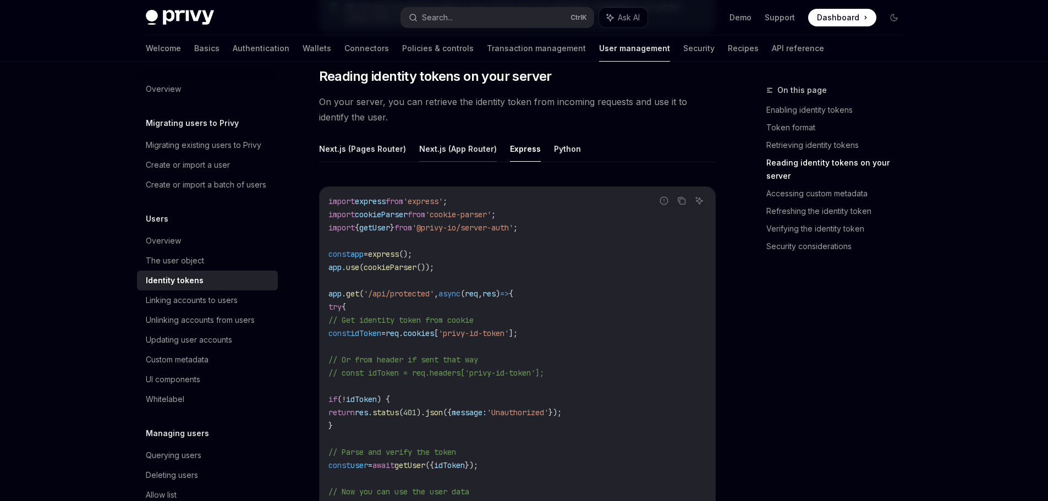
click at [452, 154] on button "Next.js (App Router)" at bounding box center [458, 149] width 78 height 26
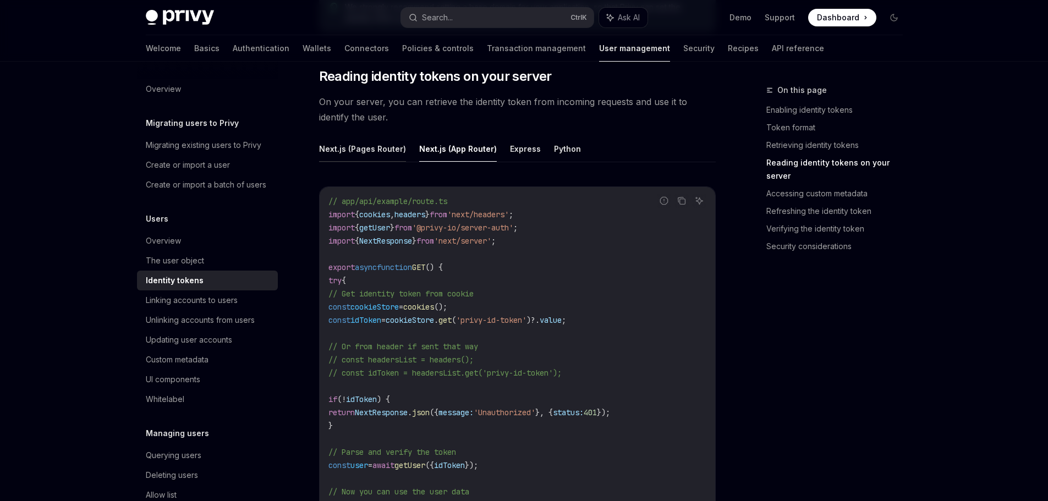
click at [353, 158] on button "Next.js (Pages Router)" at bounding box center [362, 149] width 87 height 26
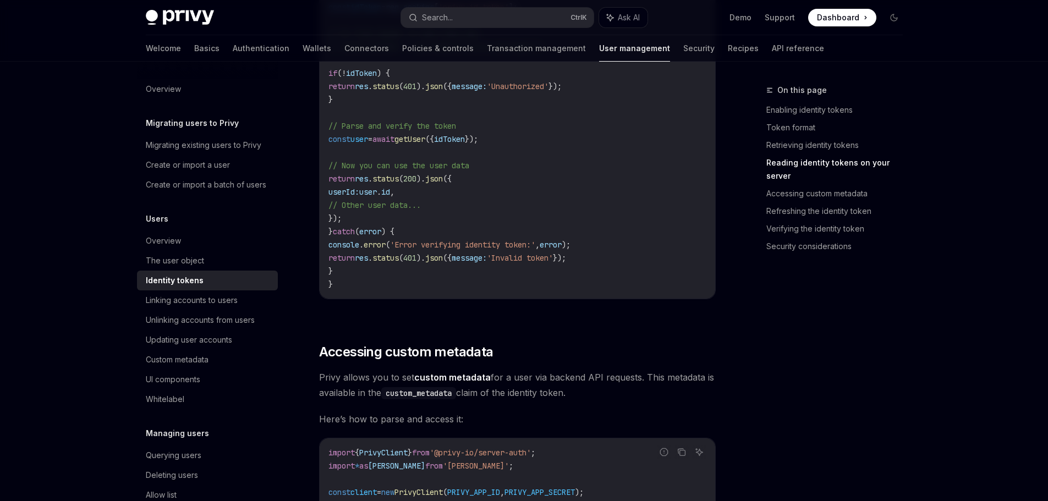
scroll to position [1871, 0]
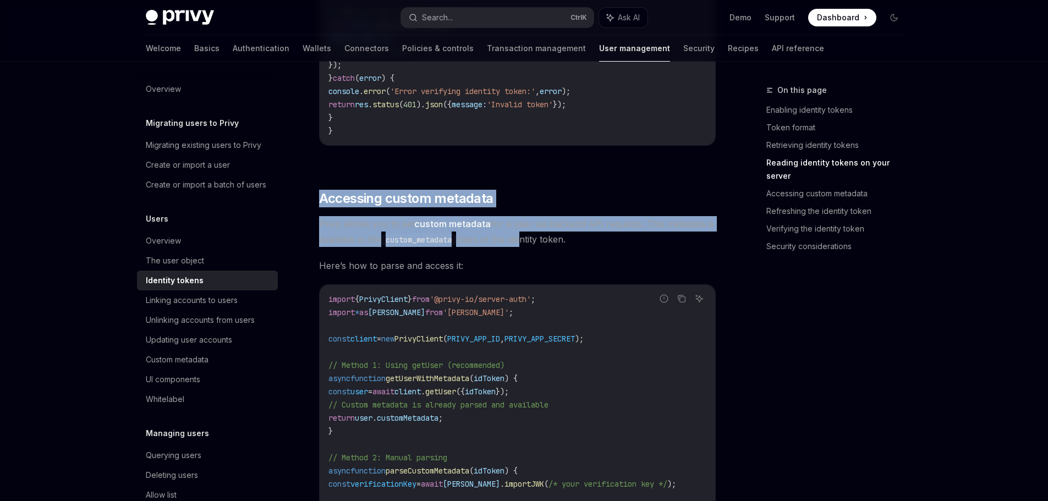
drag, startPoint x: 375, startPoint y: 209, endPoint x: 539, endPoint y: 262, distance: 172.4
click at [534, 258] on div "Identity tokens provide a secure and efficient way to access user data, especia…" at bounding box center [517, 150] width 397 height 3724
click at [557, 273] on span "Here’s how to parse and access it:" at bounding box center [517, 265] width 397 height 15
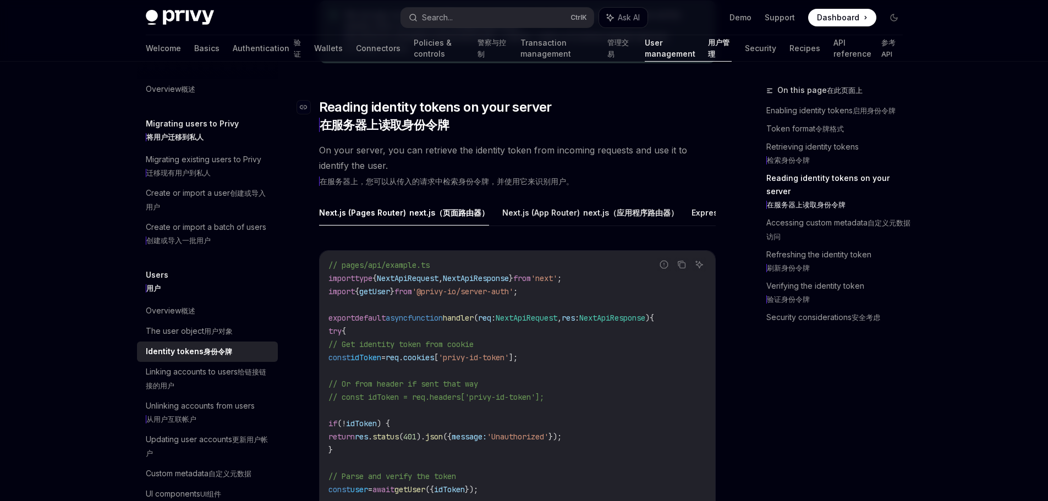
scroll to position [1540, 0]
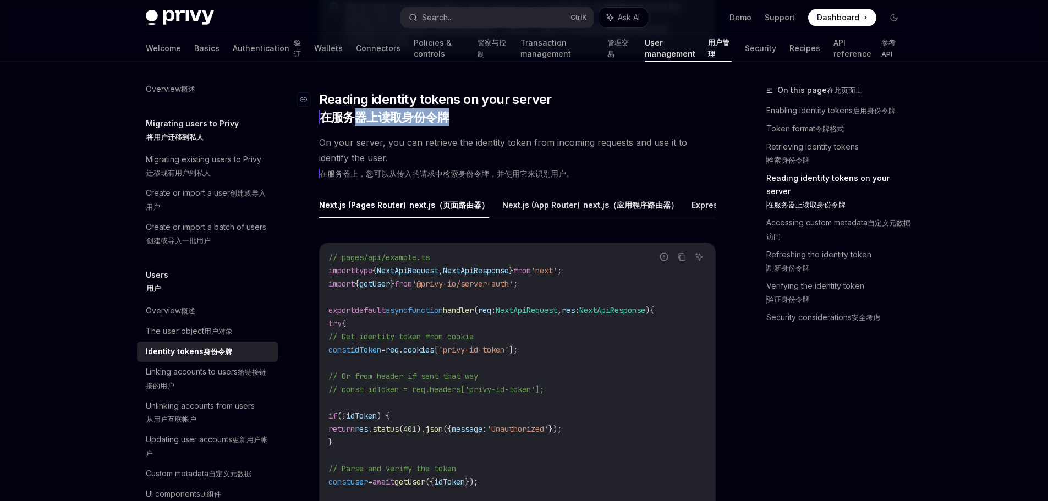
drag, startPoint x: 357, startPoint y: 196, endPoint x: 506, endPoint y: 211, distance: 149.2
click at [506, 126] on xt-dual "在服务器上读取身份令牌" at bounding box center [435, 117] width 233 height 18
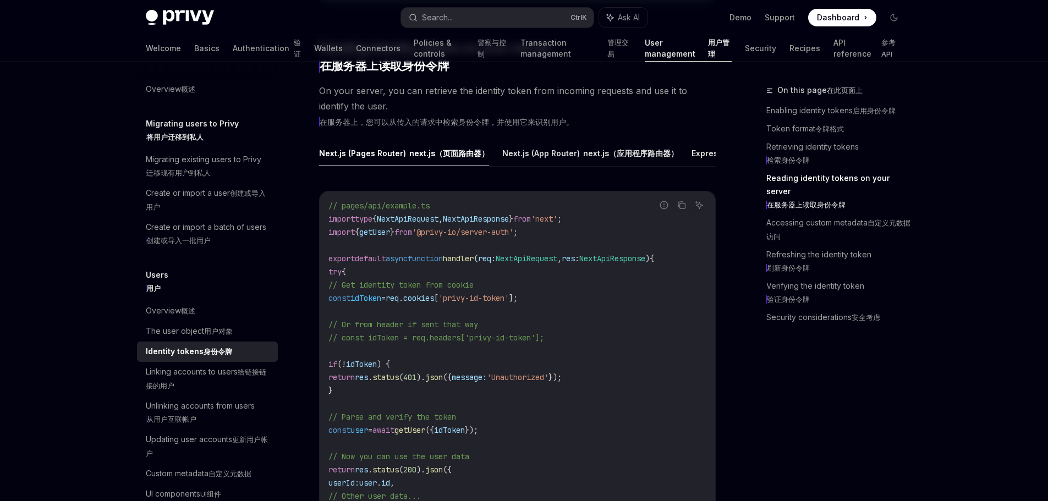
scroll to position [1626, 0]
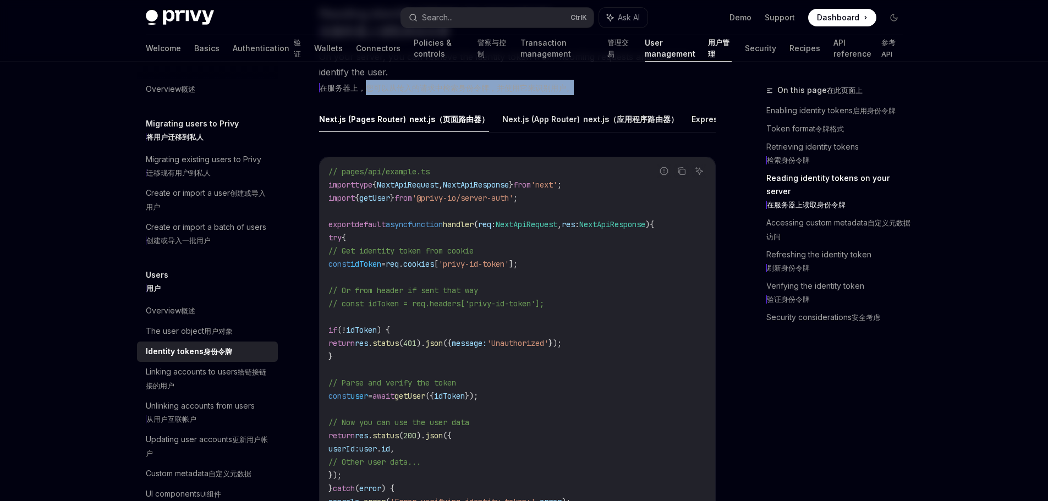
drag, startPoint x: 375, startPoint y: 184, endPoint x: 590, endPoint y: 184, distance: 215.1
click at [589, 95] on xt-dual "在服务器上，您可以从传入的请求中检索身份令牌，并使用它来识别用户。" at bounding box center [517, 87] width 397 height 15
click at [640, 95] on xt-dual "在服务器上，您可以从传入的请求中检索身份令牌，并使用它来识别用户。" at bounding box center [517, 87] width 397 height 15
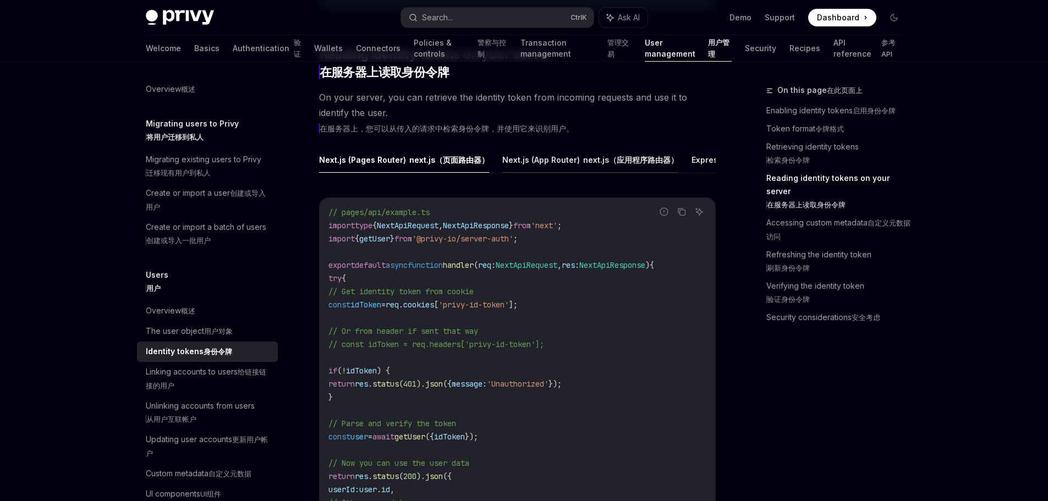
scroll to position [1571, 0]
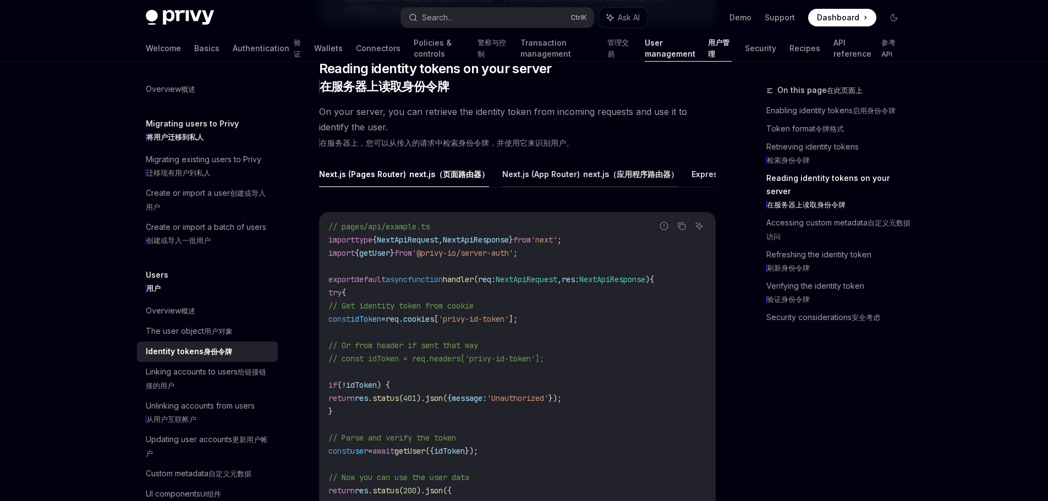
click at [502, 187] on button "Next.js (App Router) next.js（应用程序路由器）" at bounding box center [590, 174] width 176 height 26
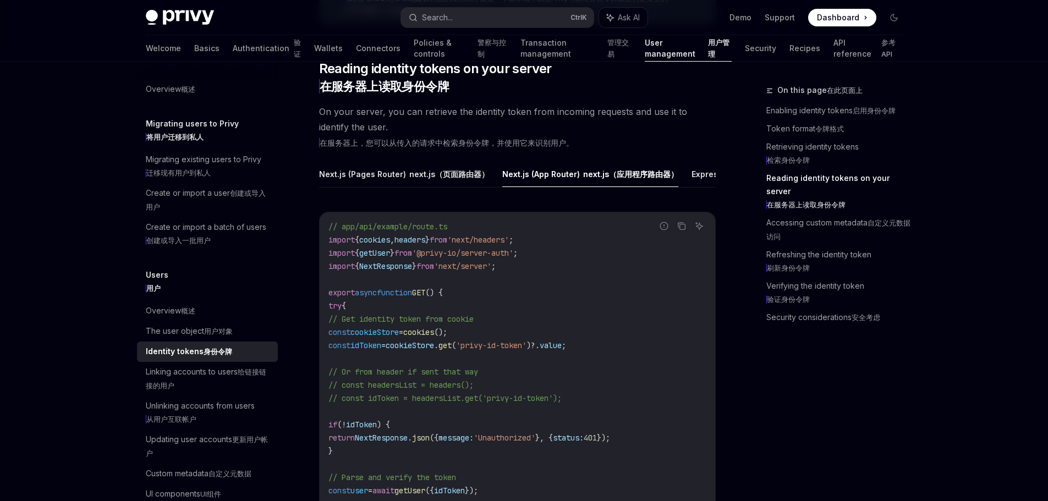
click at [583, 179] on xt-content "next.js（应用程序路由器）" at bounding box center [630, 173] width 95 height 9
click at [692, 187] on button "Express 表达" at bounding box center [717, 174] width 50 height 26
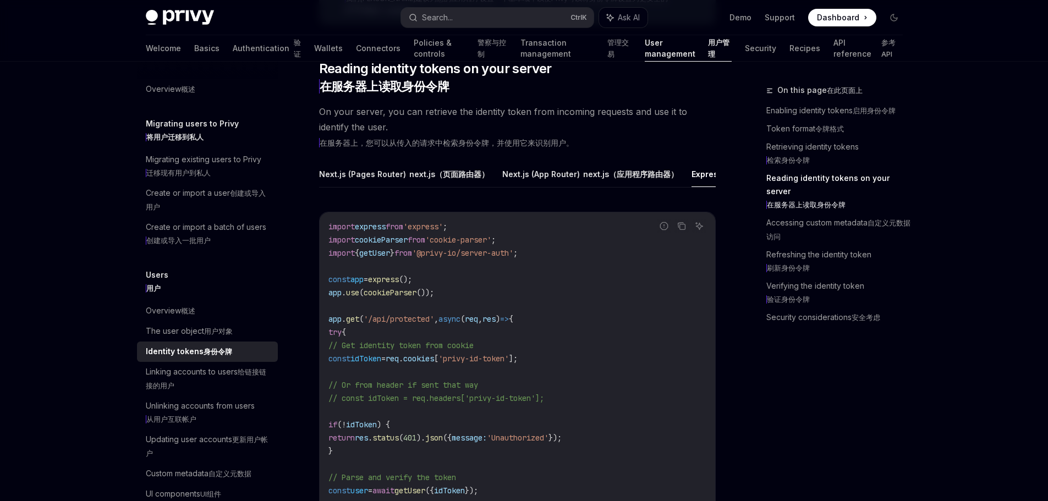
click at [754, 187] on li "Python Python" at bounding box center [782, 173] width 57 height 25
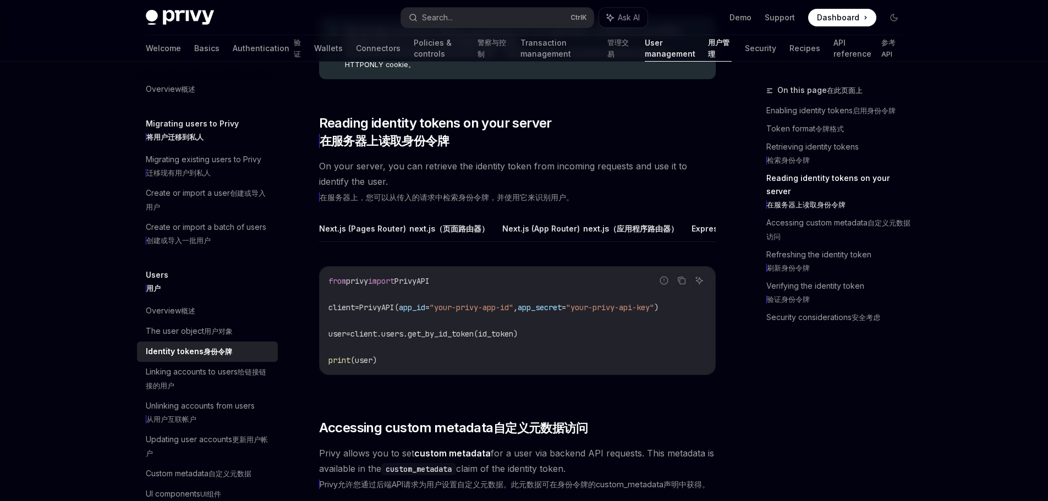
scroll to position [1516, 0]
click at [502, 242] on button "Next.js (App Router) next.js（应用程序路由器）" at bounding box center [590, 229] width 176 height 26
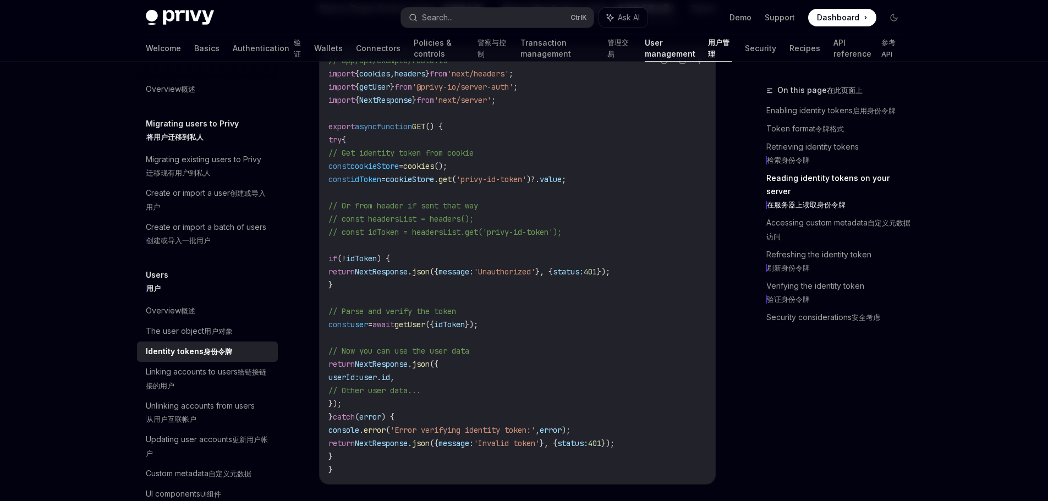
scroll to position [1736, 0]
click at [692, 22] on button "Express 表达" at bounding box center [717, 9] width 50 height 26
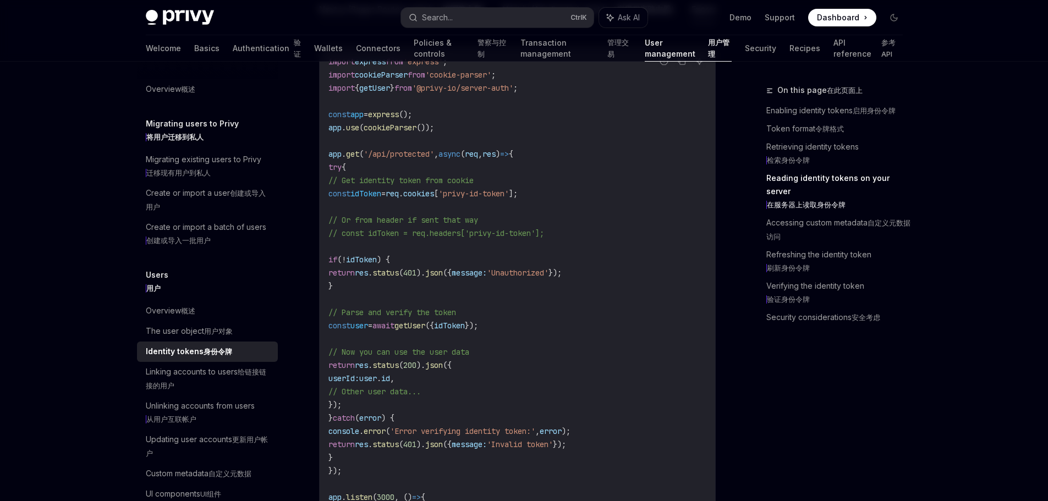
click at [350, 22] on button "Next.js (Pages Router) next.js（页面路由器）" at bounding box center [404, 9] width 170 height 26
type textarea "*"
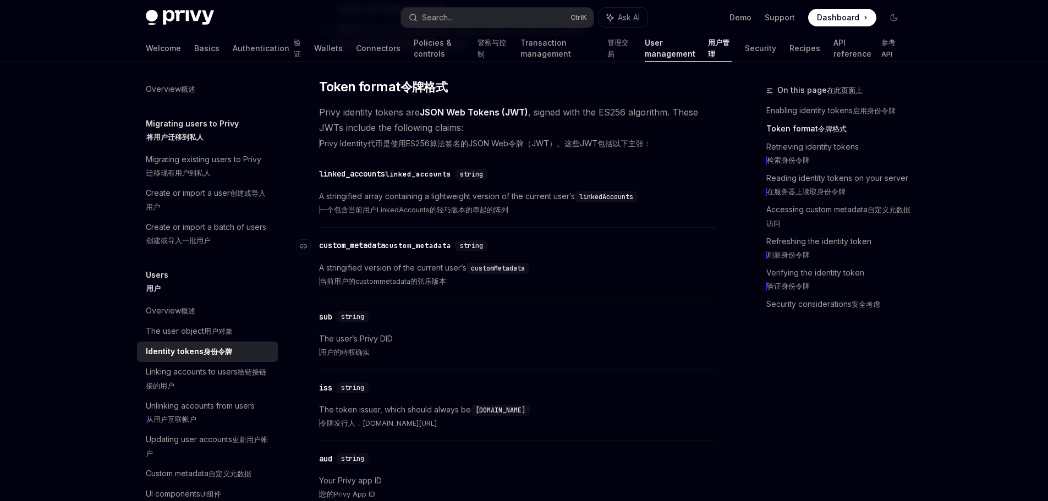
scroll to position [581, 0]
drag, startPoint x: 320, startPoint y: 276, endPoint x: 590, endPoint y: 274, distance: 270.1
click at [580, 216] on xt-dual "一个包含当前用户LinkedAccounts的轻巧版本的串起的阵列" at bounding box center [517, 208] width 397 height 13
click at [616, 216] on xt-dual "一个包含当前用户LinkedAccounts的轻巧版本的串起的阵列" at bounding box center [517, 208] width 397 height 13
drag, startPoint x: 429, startPoint y: 271, endPoint x: 575, endPoint y: 286, distance: 147.1
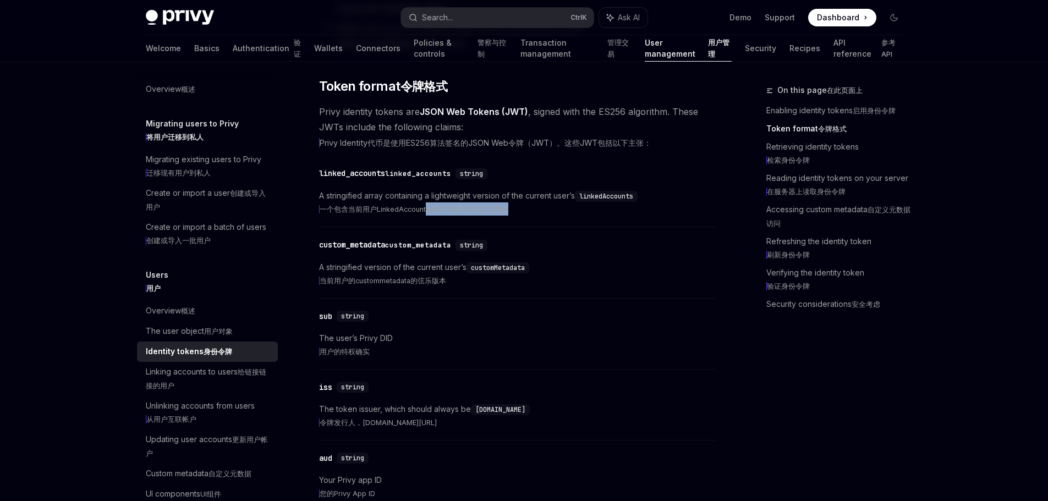
click at [555, 216] on xt-dual "一个包含当前用户LinkedAccounts的轻巧版本的串起的阵列" at bounding box center [517, 208] width 397 height 13
click at [588, 216] on xt-dual "一个包含当前用户LinkedAccounts的轻巧版本的串起的阵列" at bounding box center [517, 208] width 397 height 13
click at [524, 216] on span "A stringified array containing a lightweight version of the current user’s link…" at bounding box center [517, 202] width 397 height 26
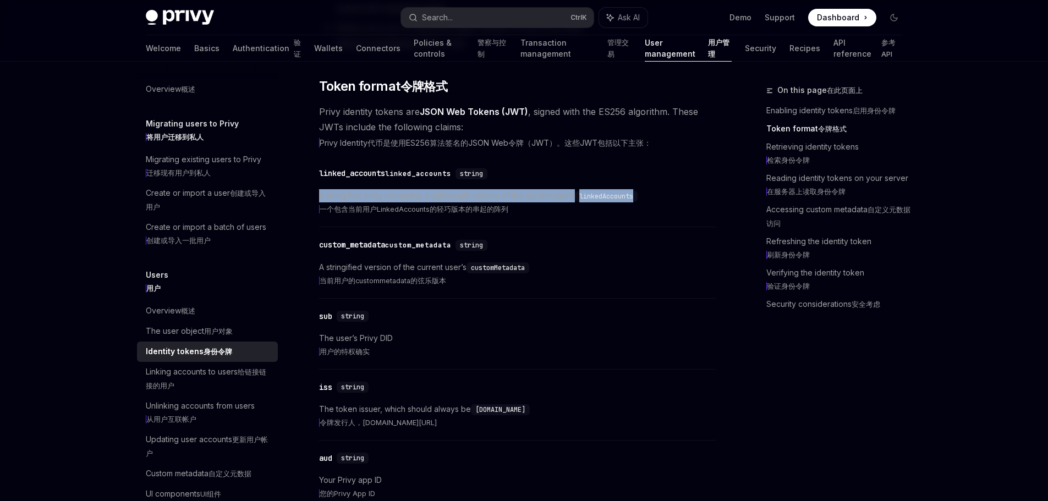
click at [524, 216] on span "A stringified array containing a lightweight version of the current user’s link…" at bounding box center [517, 202] width 397 height 26
click at [525, 216] on xt-dual "一个包含当前用户LinkedAccounts的轻巧版本的串起的阵列" at bounding box center [517, 208] width 397 height 13
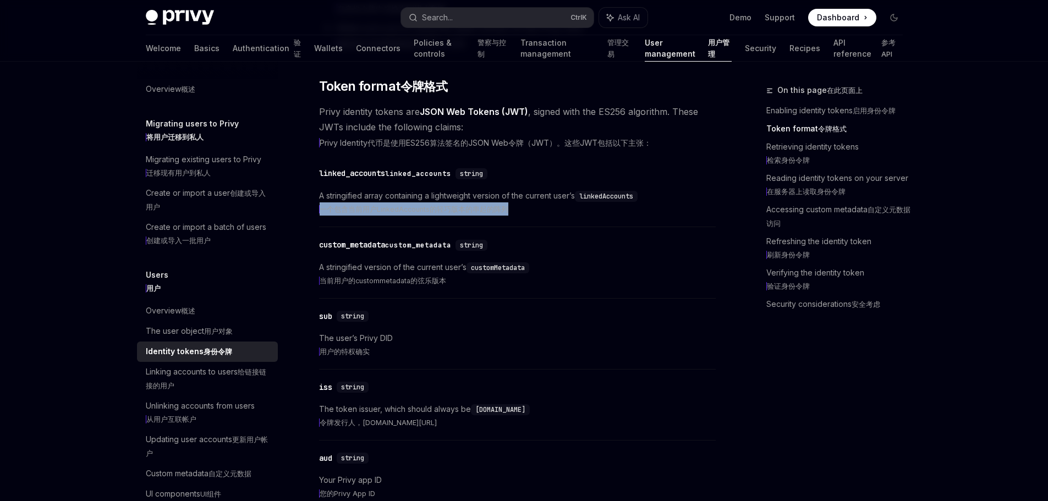
drag, startPoint x: 322, startPoint y: 266, endPoint x: 545, endPoint y: 281, distance: 223.9
click at [535, 216] on xt-dual "一个包含当前用户LinkedAccounts的轻巧版本的串起的阵列" at bounding box center [517, 208] width 397 height 13
click at [545, 216] on xt-dual "一个包含当前用户LinkedAccounts的轻巧版本的串起的阵列" at bounding box center [517, 208] width 397 height 13
click at [406, 285] on xt-content "当前用户的custommetadata的弦乐版本" at bounding box center [382, 281] width 127 height 8
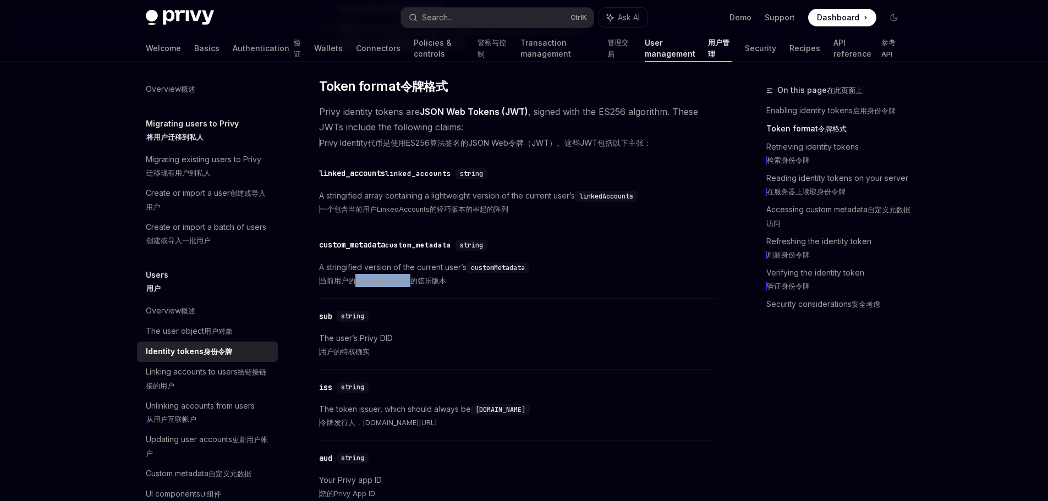
click at [406, 285] on xt-content "当前用户的custommetadata的弦乐版本" at bounding box center [382, 281] width 127 height 8
click at [455, 287] on xt-dual "当前用户的custommetadata的弦乐版本" at bounding box center [517, 280] width 397 height 13
click at [435, 285] on xt-content "当前用户的custommetadata的弦乐版本" at bounding box center [382, 281] width 127 height 8
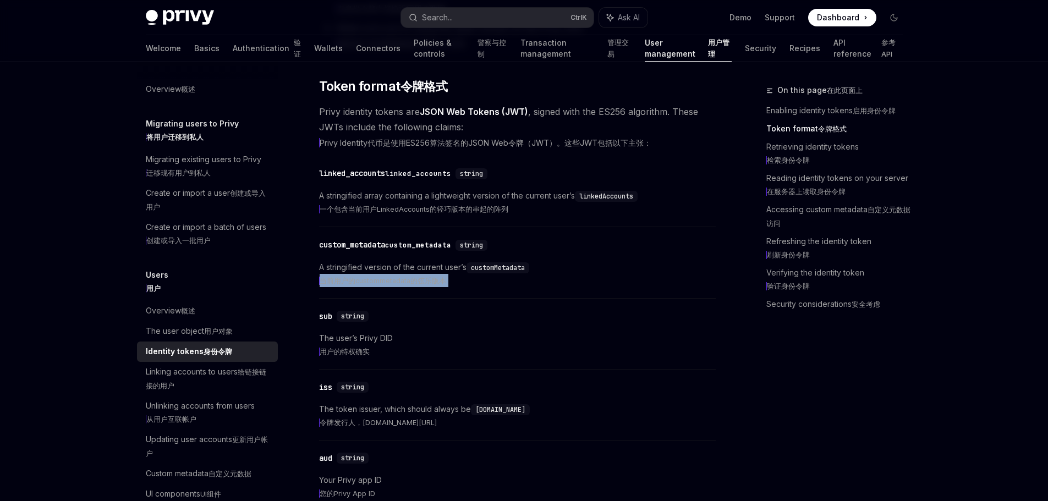
click at [435, 285] on xt-content "当前用户的custommetadata的弦乐版本" at bounding box center [382, 281] width 127 height 8
click at [464, 287] on xt-dual "当前用户的custommetadata的弦乐版本" at bounding box center [517, 280] width 397 height 13
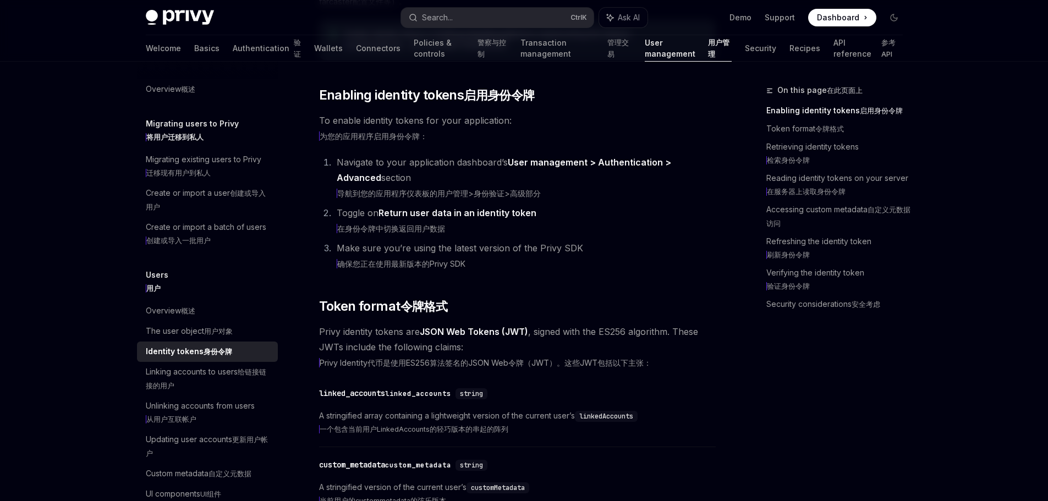
scroll to position [306, 0]
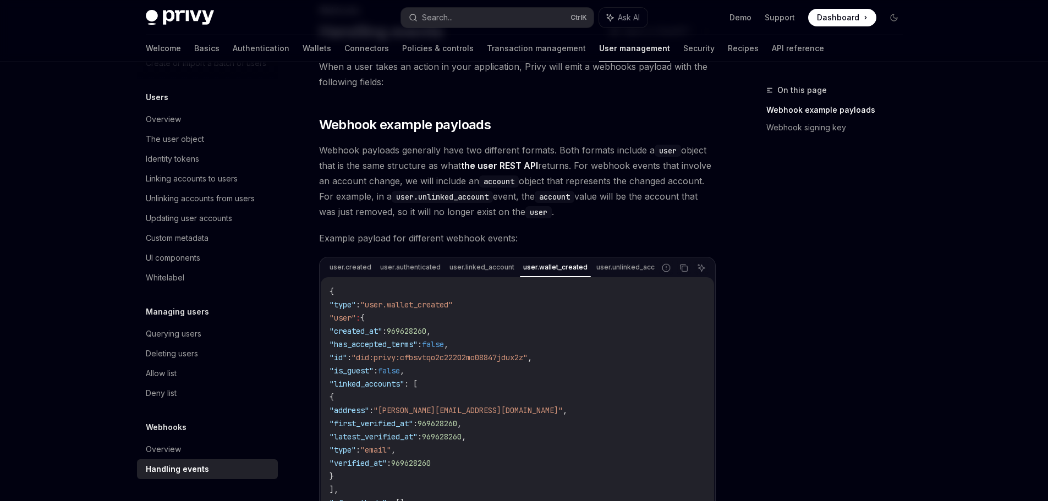
scroll to position [55, 0]
